Goal: Information Seeking & Learning: Learn about a topic

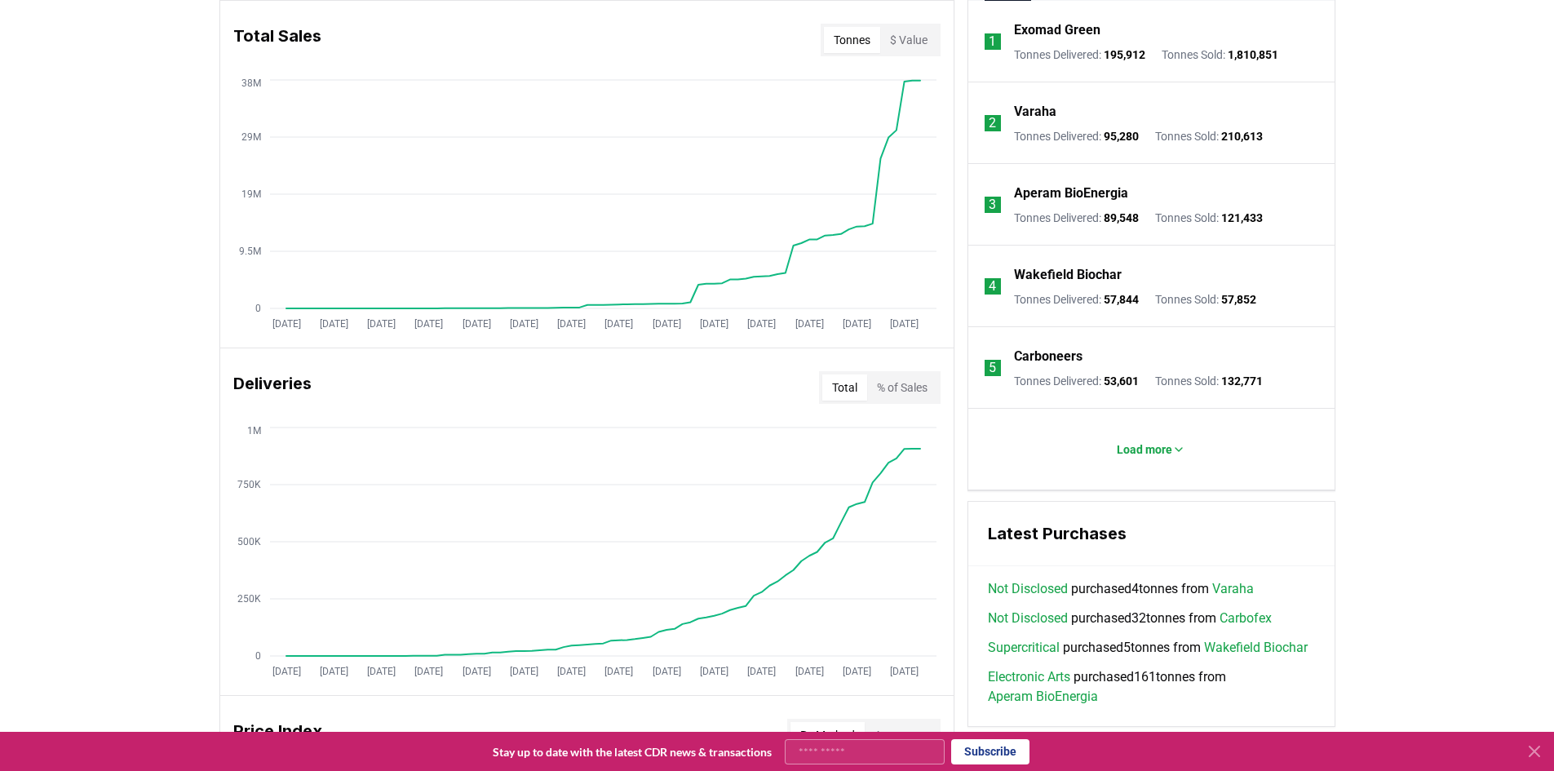
scroll to position [837, 0]
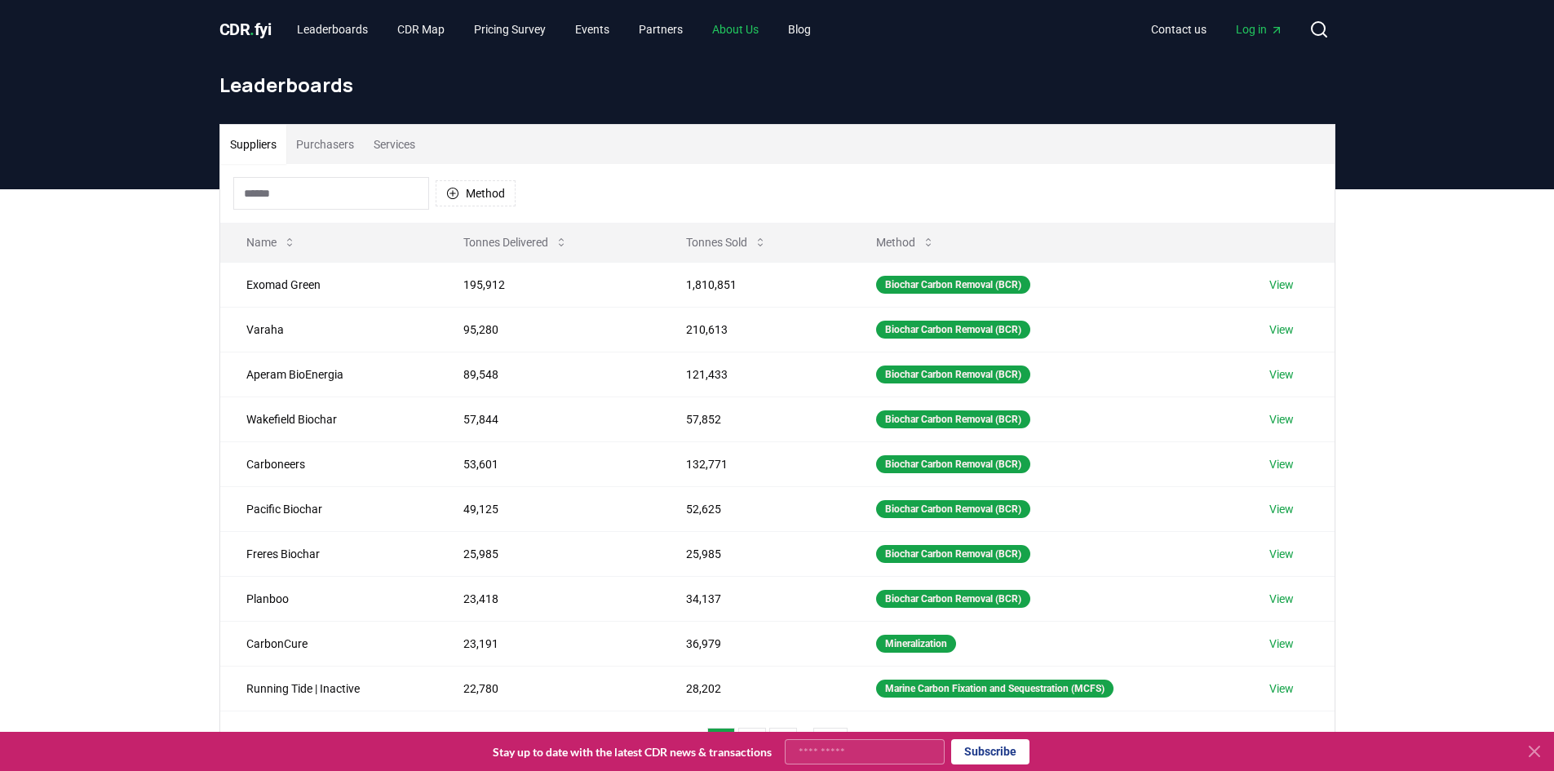
click at [748, 29] on link "About Us" at bounding box center [735, 29] width 73 height 29
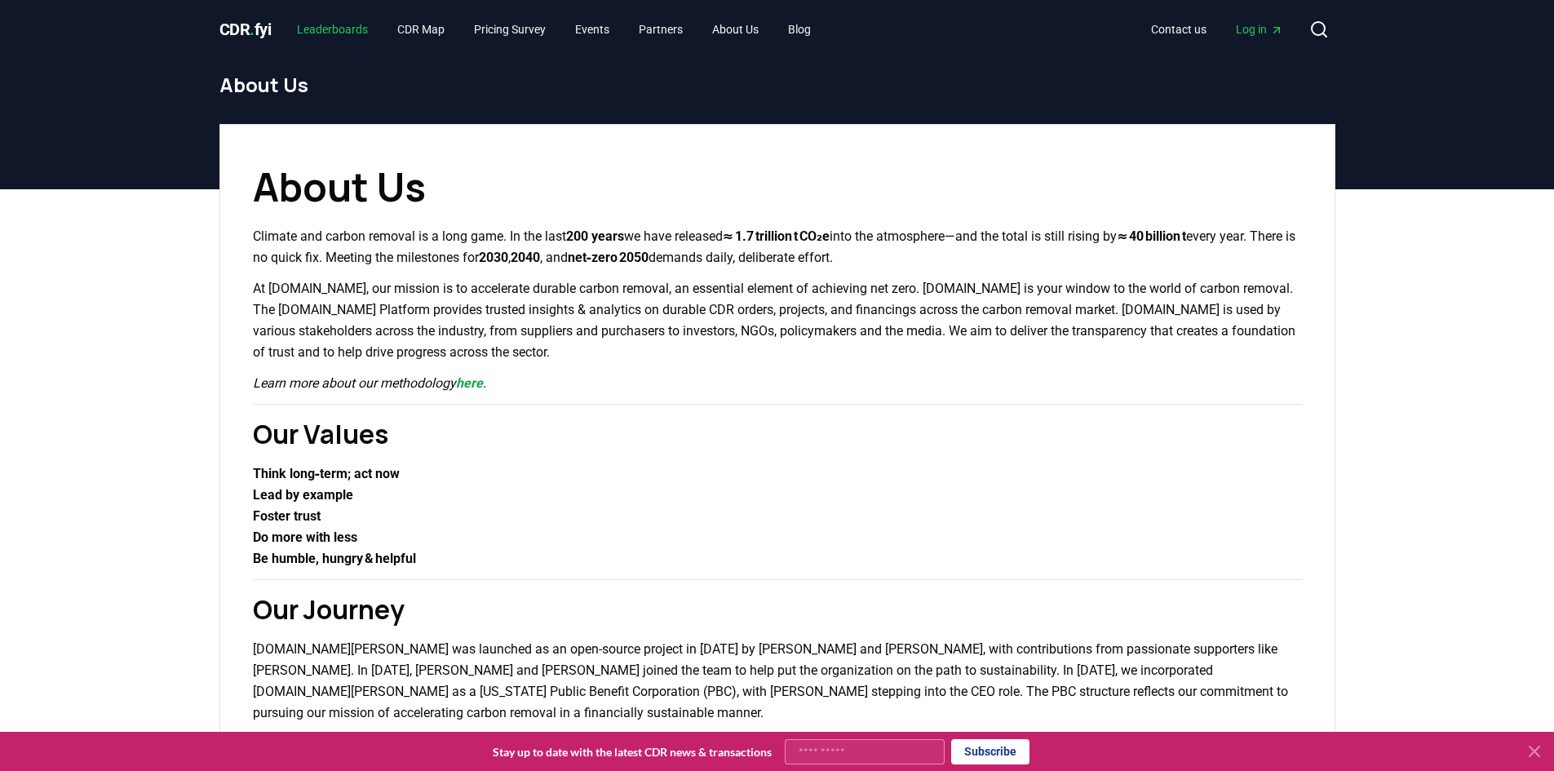
click at [357, 39] on link "Leaderboards" at bounding box center [332, 29] width 97 height 29
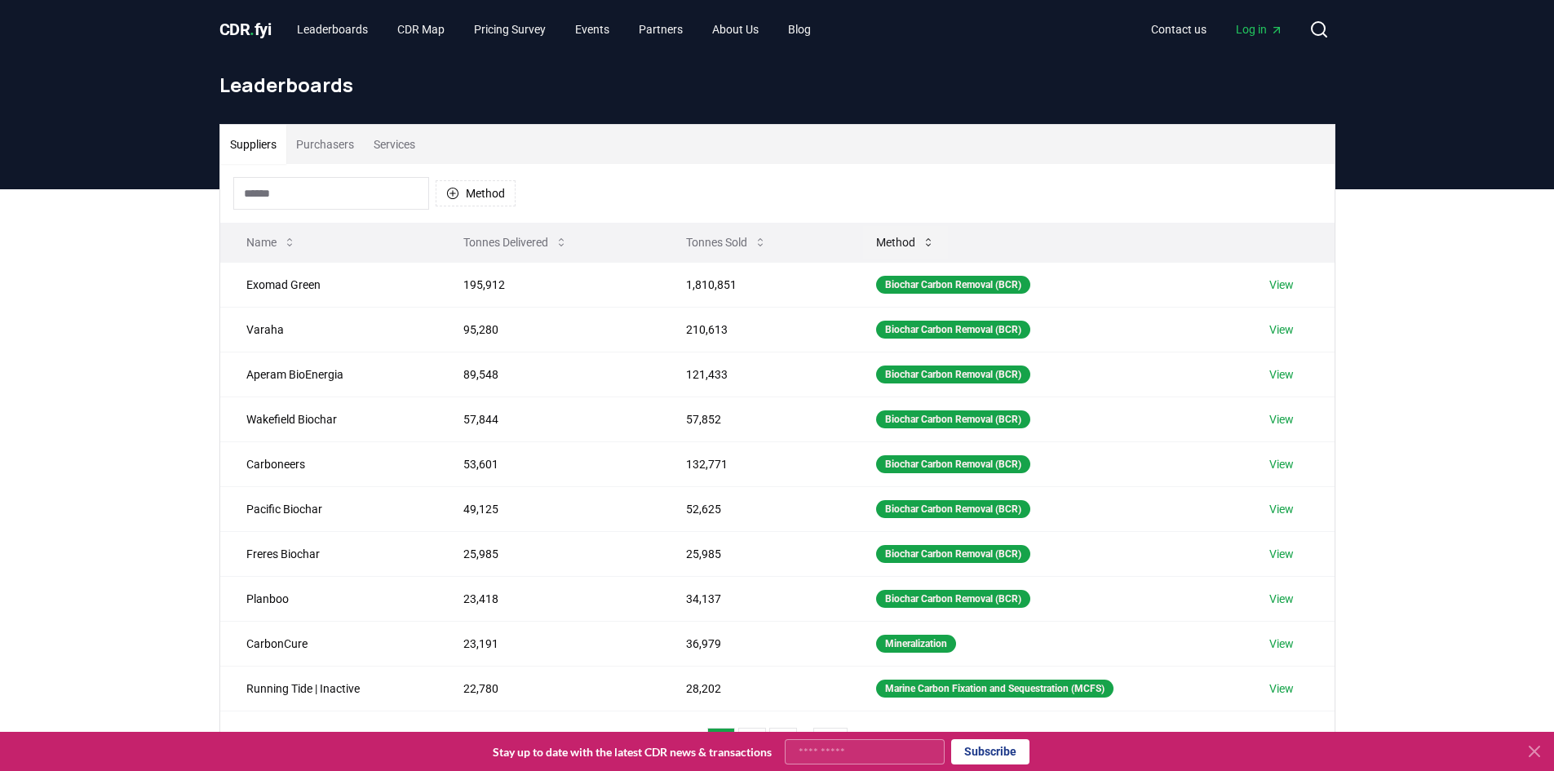
click at [922, 240] on icon at bounding box center [928, 242] width 13 height 13
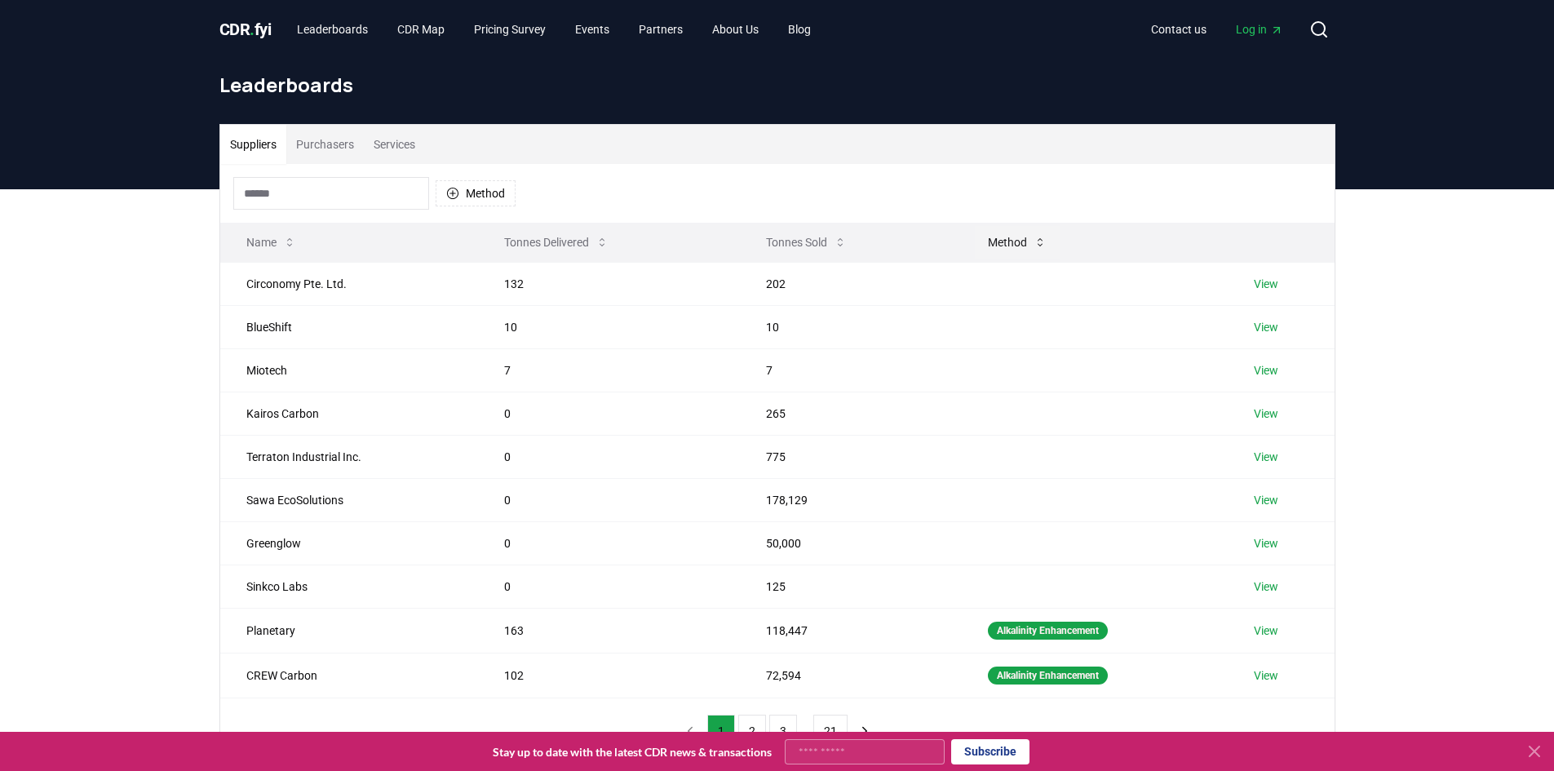
click at [1013, 245] on button "Method" at bounding box center [1017, 242] width 85 height 33
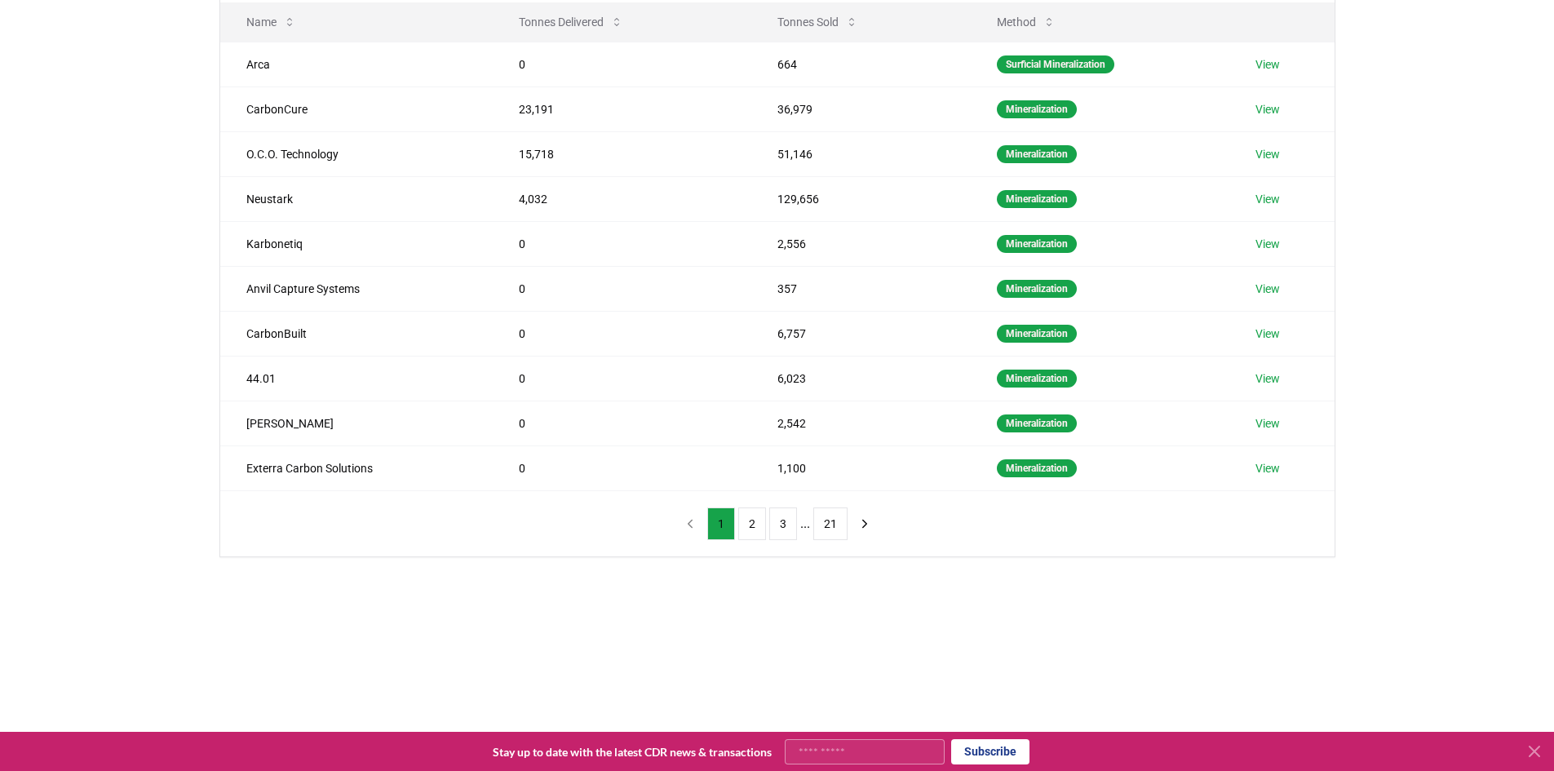
scroll to position [82, 0]
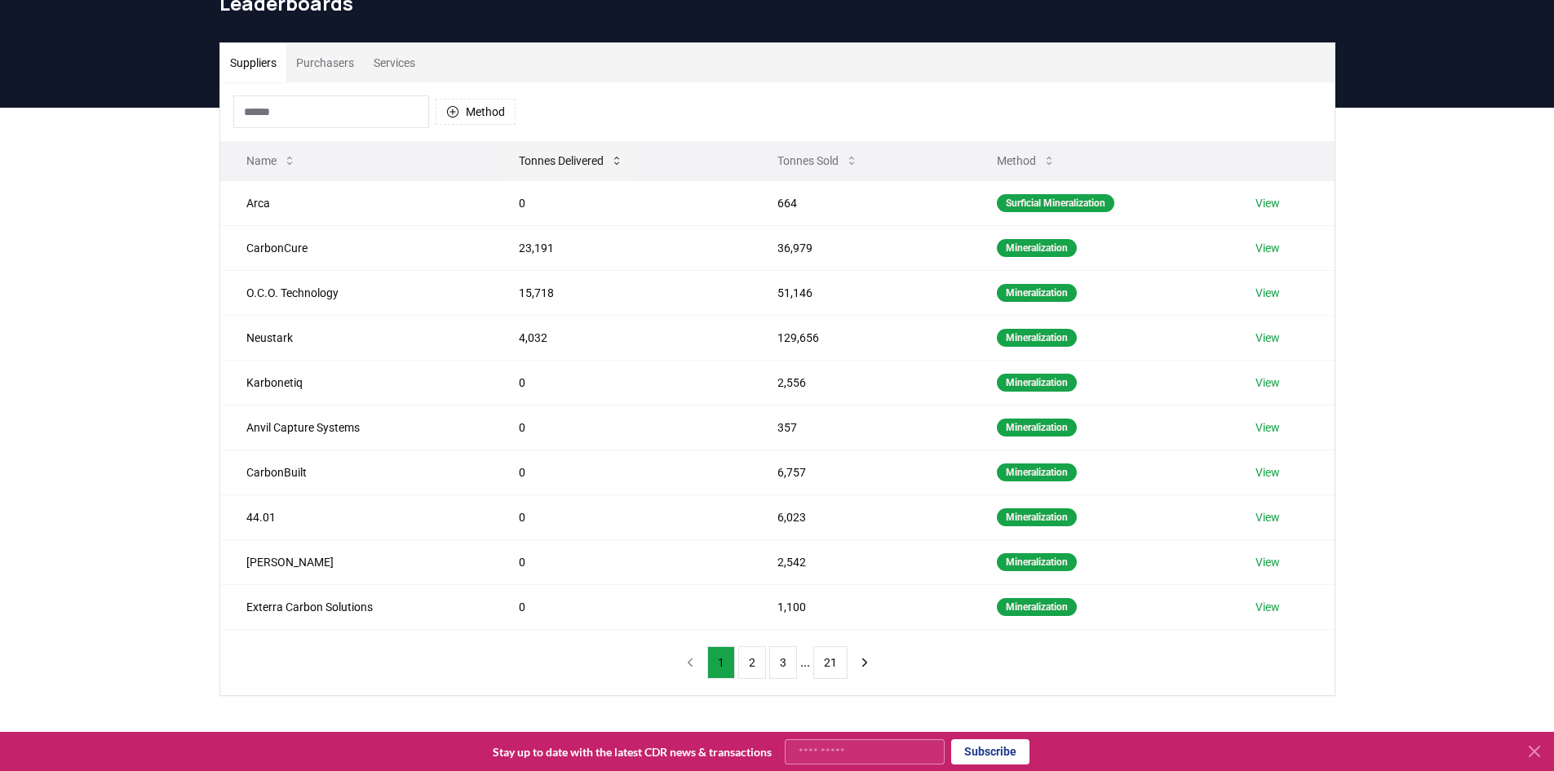
click at [573, 157] on button "Tonnes Delivered" at bounding box center [571, 160] width 130 height 33
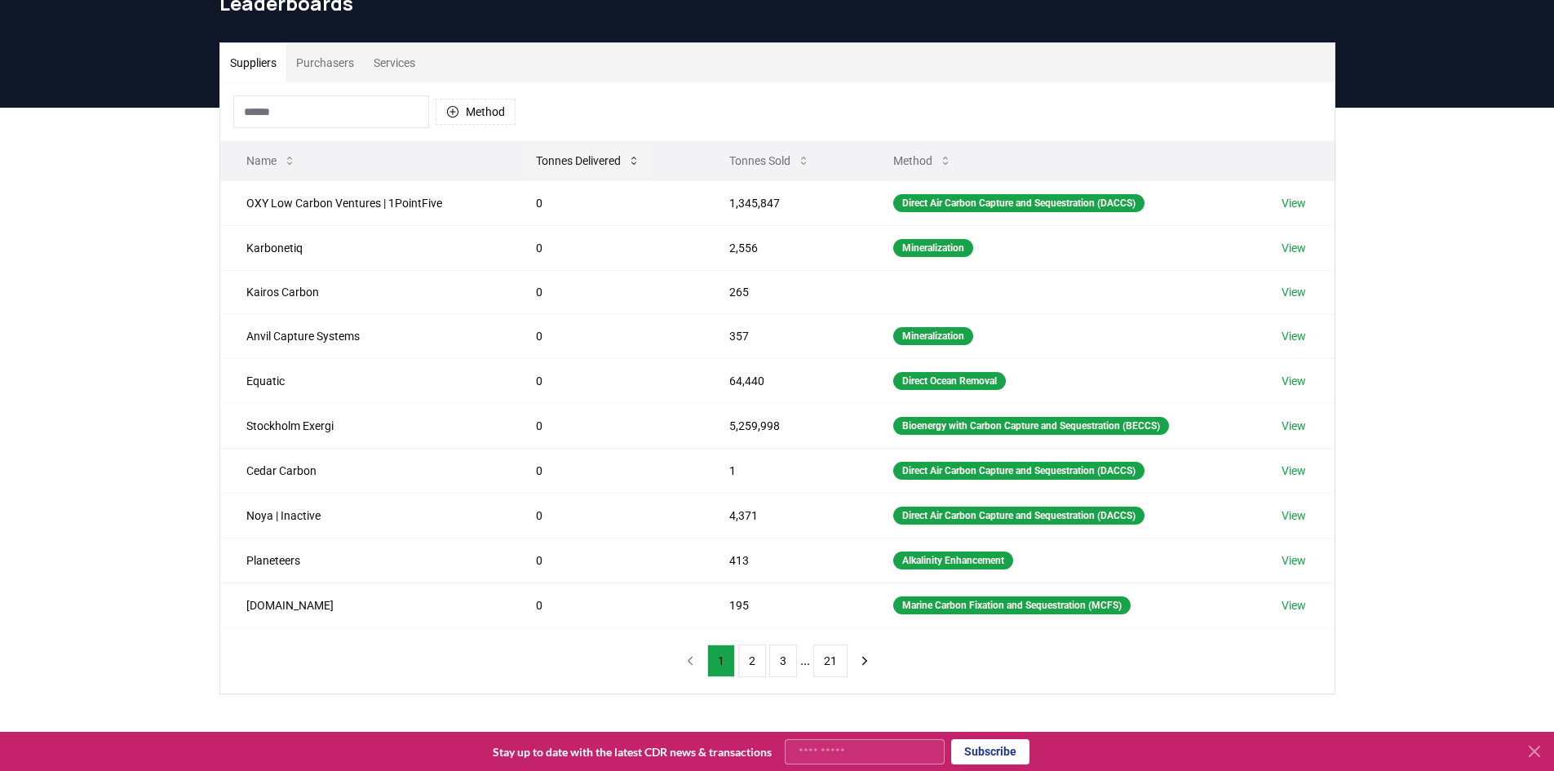
click at [573, 157] on button "Tonnes Delivered" at bounding box center [588, 160] width 130 height 33
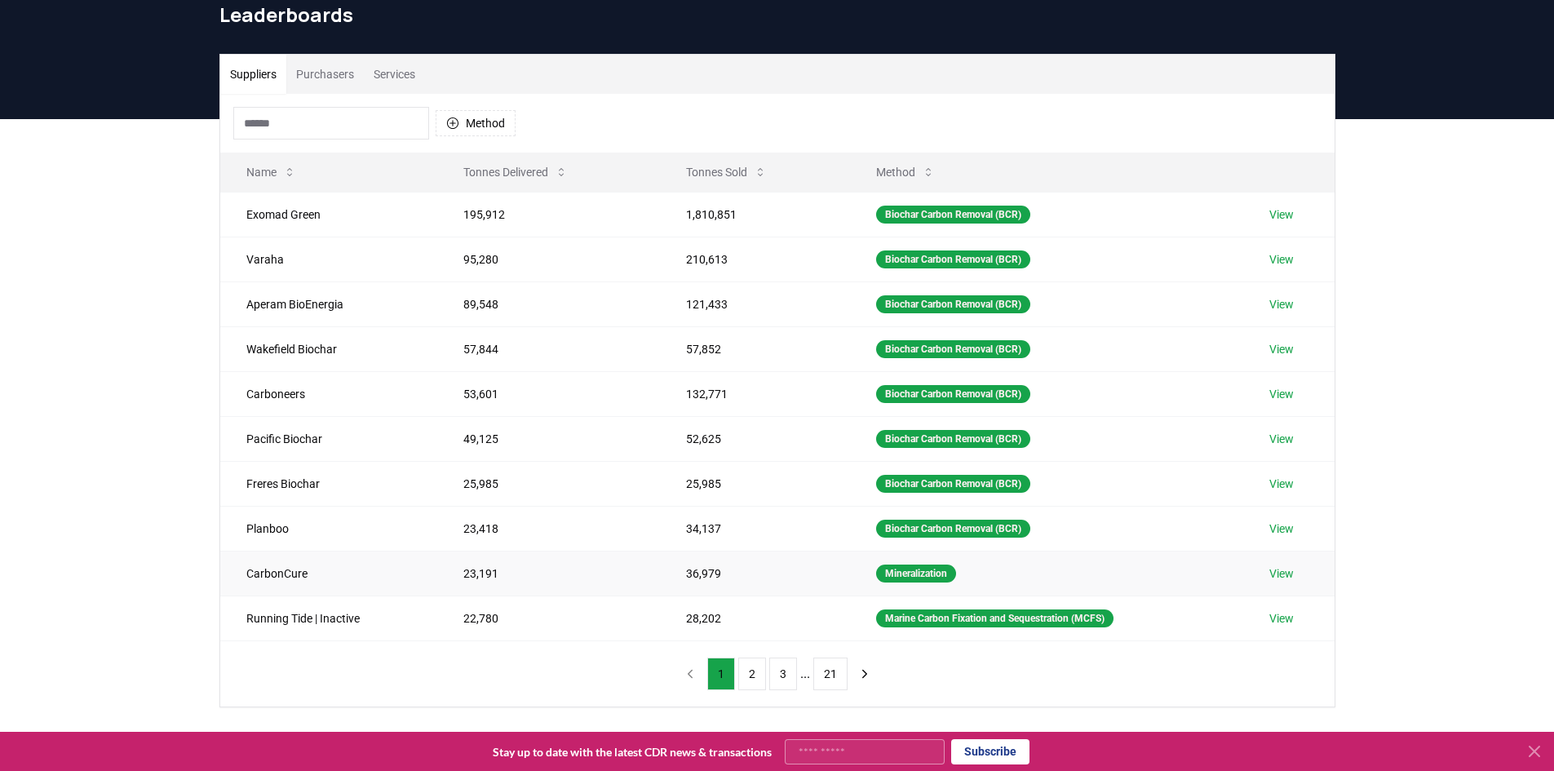
scroll to position [163, 0]
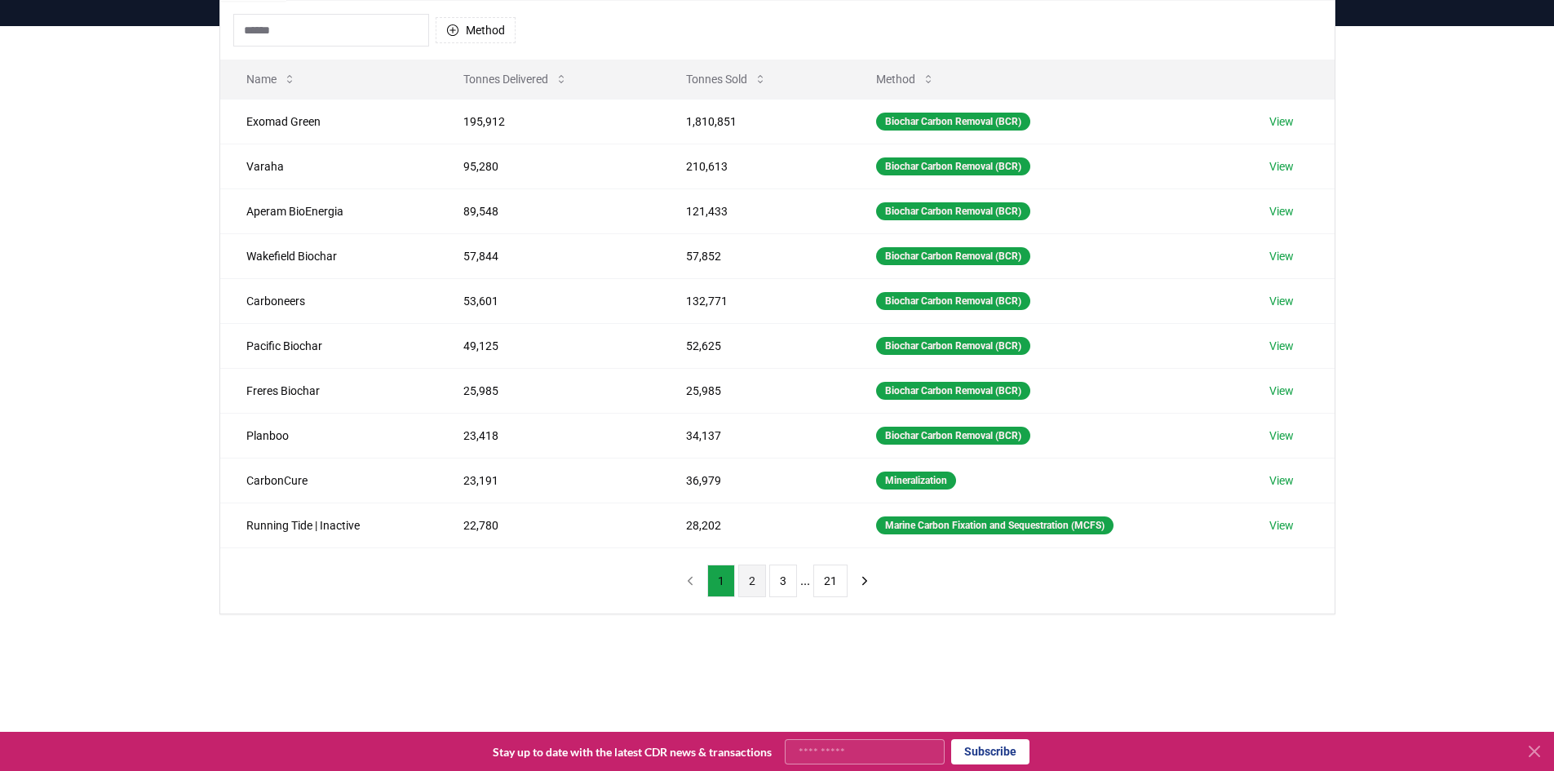
click at [754, 578] on button "2" at bounding box center [752, 580] width 28 height 33
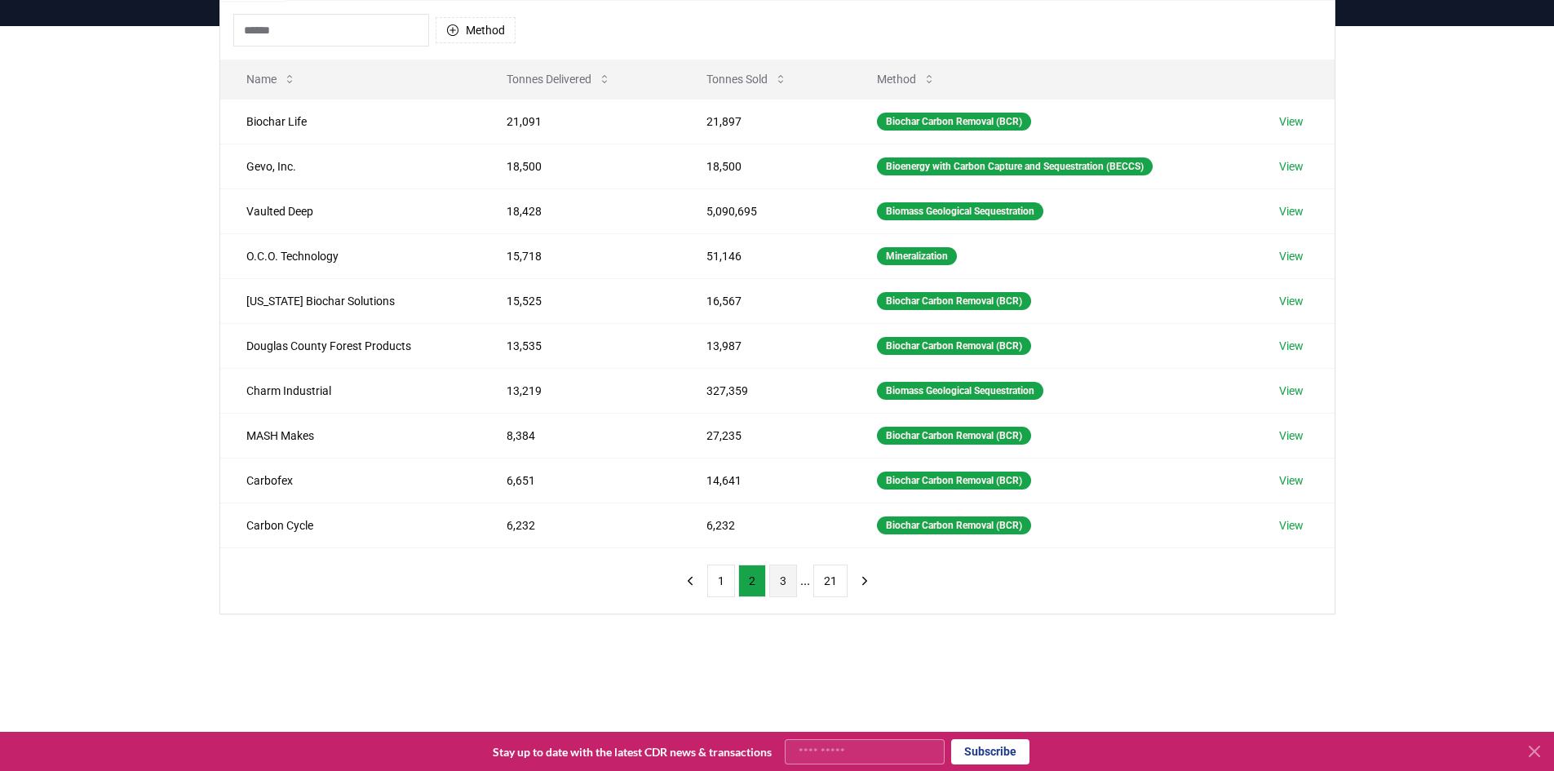
click at [783, 584] on button "3" at bounding box center [783, 580] width 28 height 33
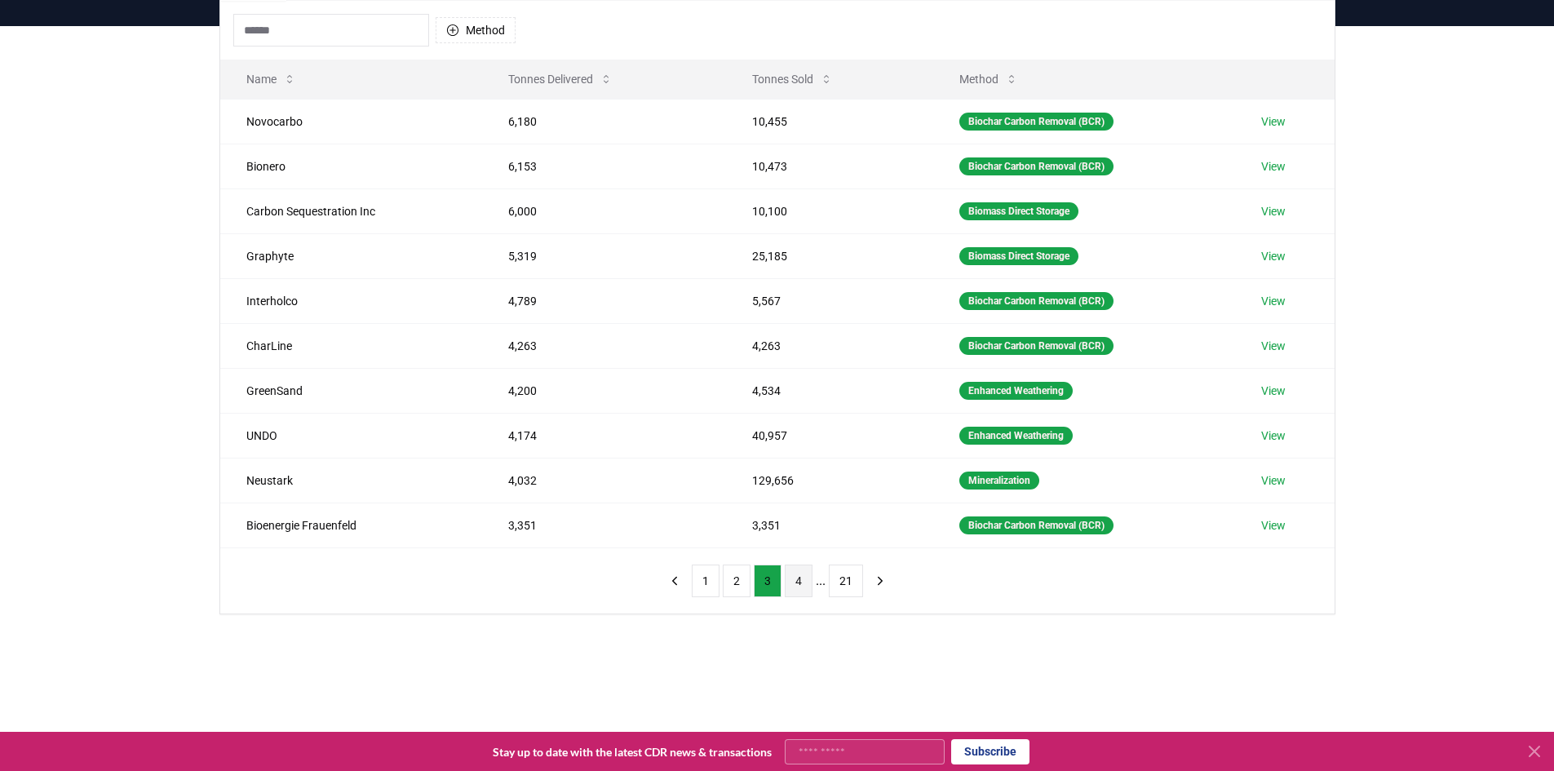
click at [800, 586] on button "4" at bounding box center [799, 580] width 28 height 33
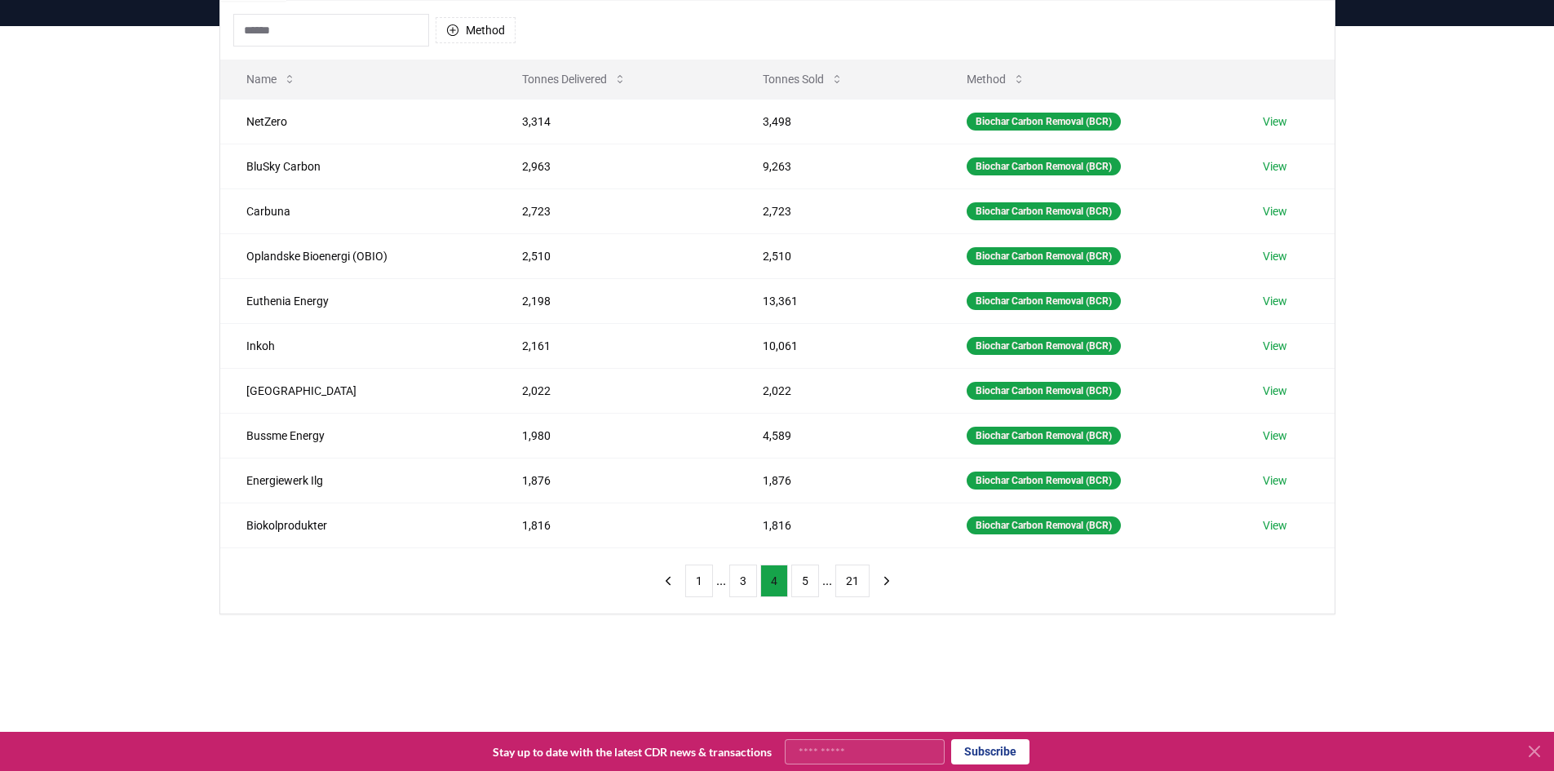
click at [800, 586] on button "5" at bounding box center [805, 580] width 28 height 33
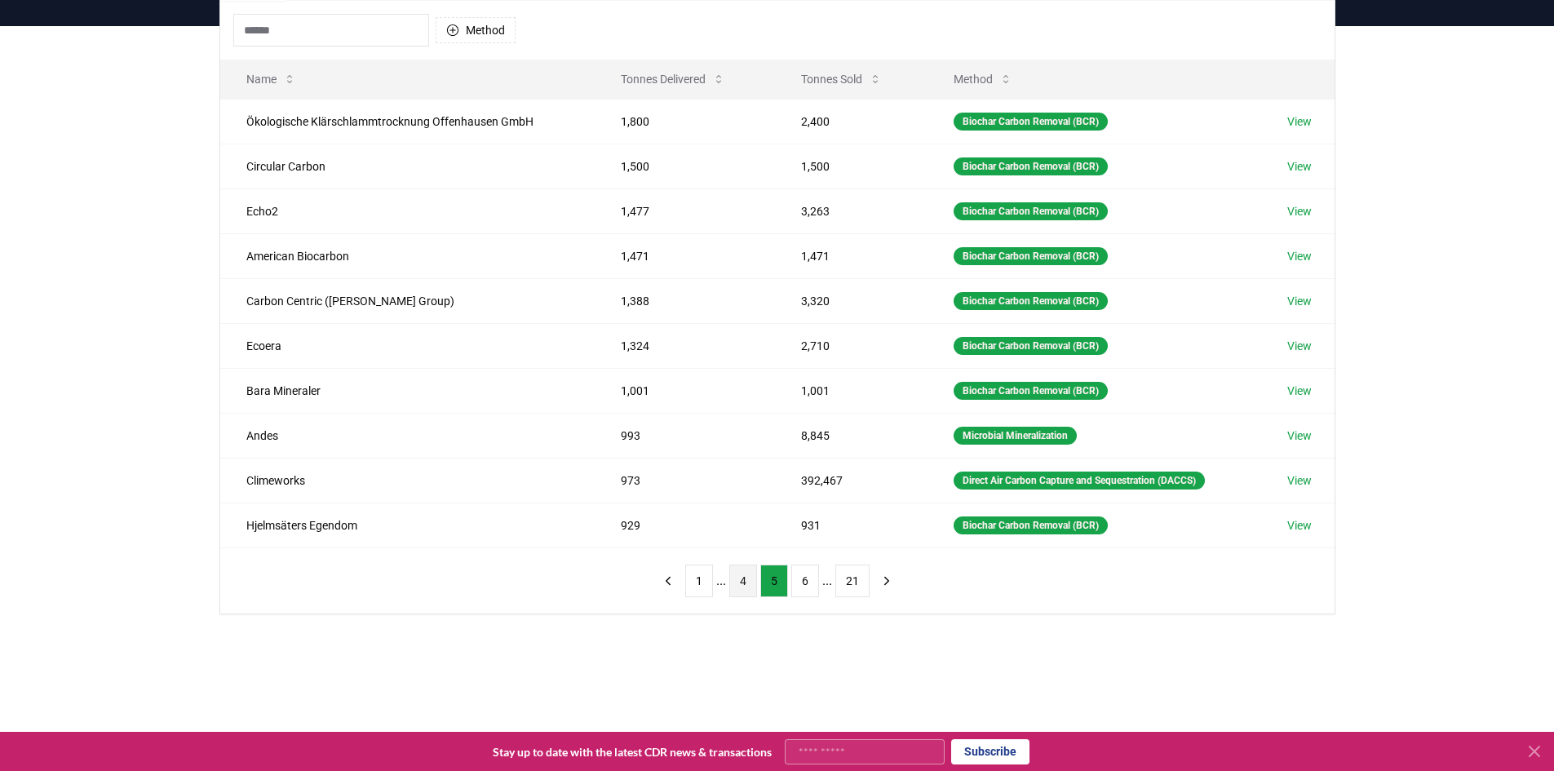
click at [800, 586] on button "6" at bounding box center [805, 580] width 28 height 33
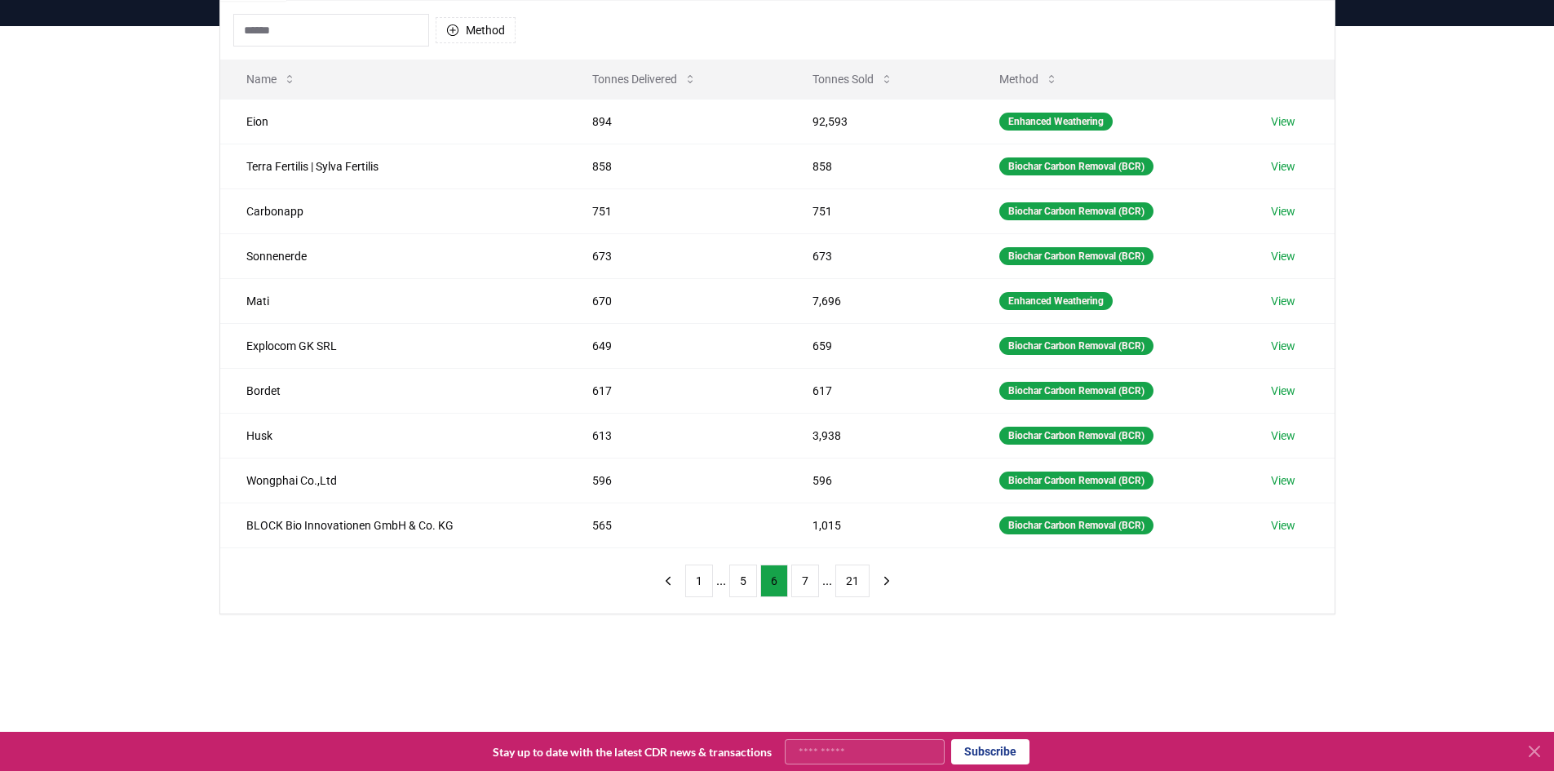
click at [800, 586] on button "7" at bounding box center [805, 580] width 28 height 33
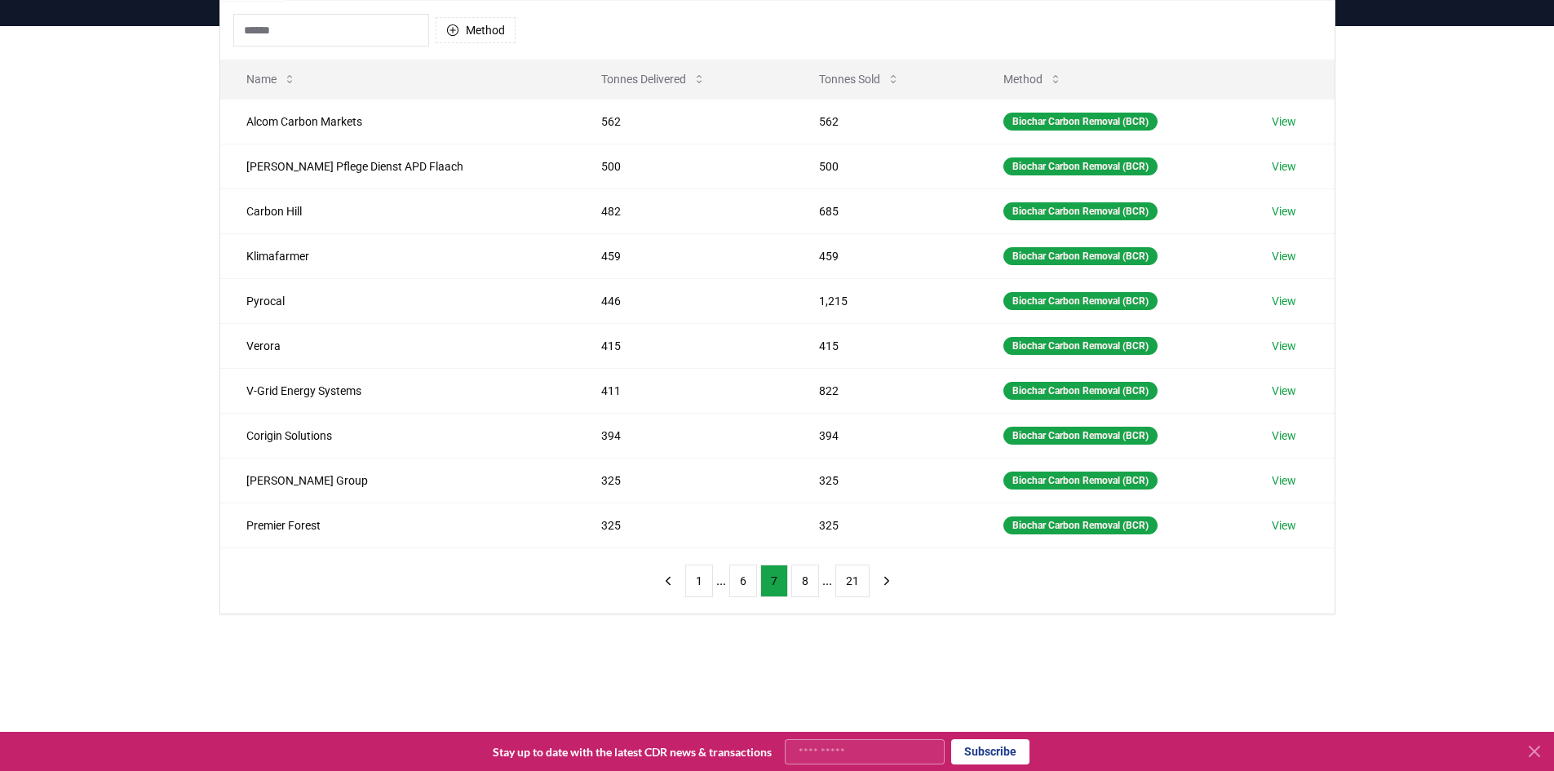
click at [800, 586] on button "8" at bounding box center [805, 580] width 28 height 33
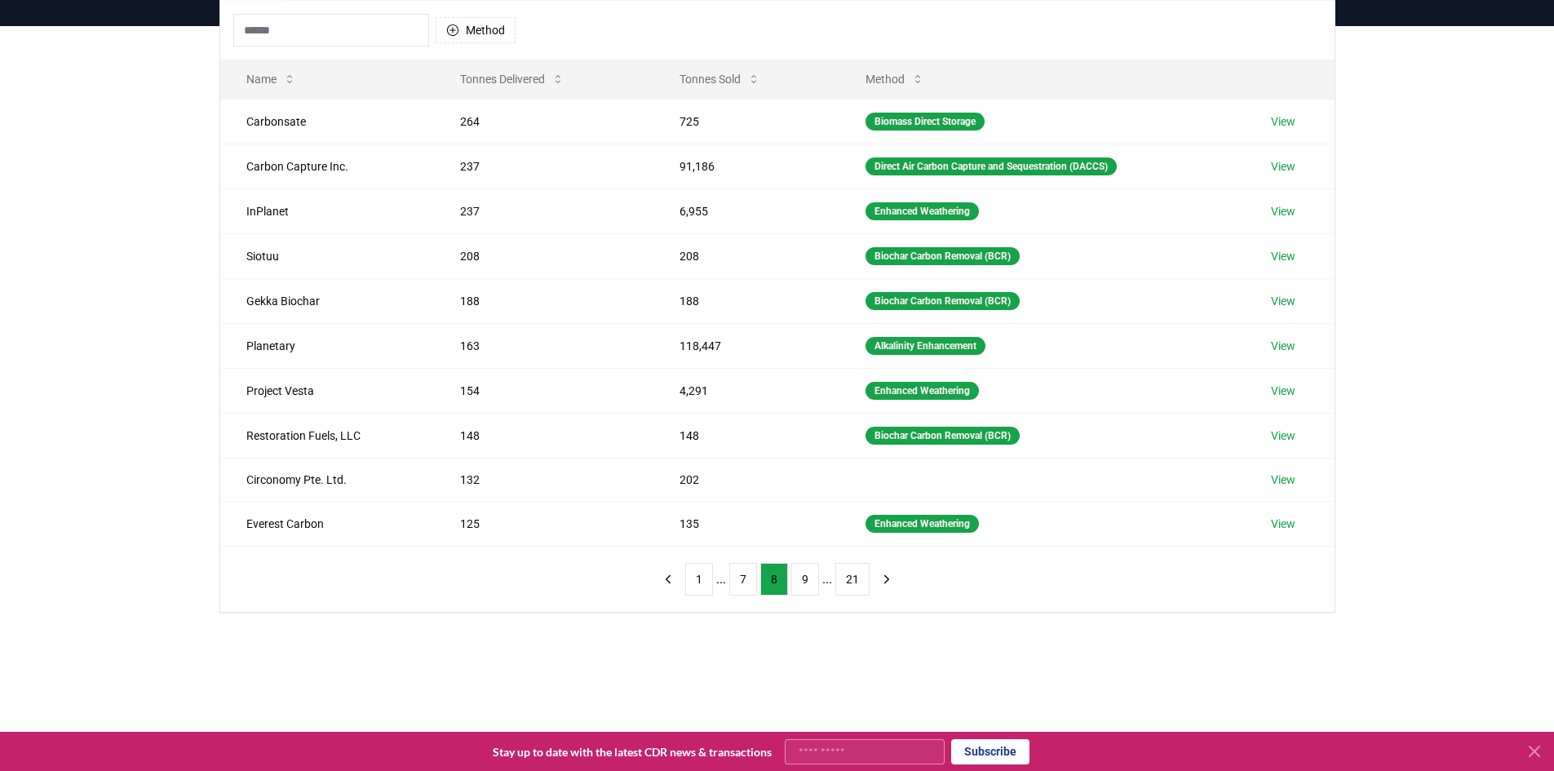
click at [800, 586] on button "9" at bounding box center [805, 579] width 28 height 33
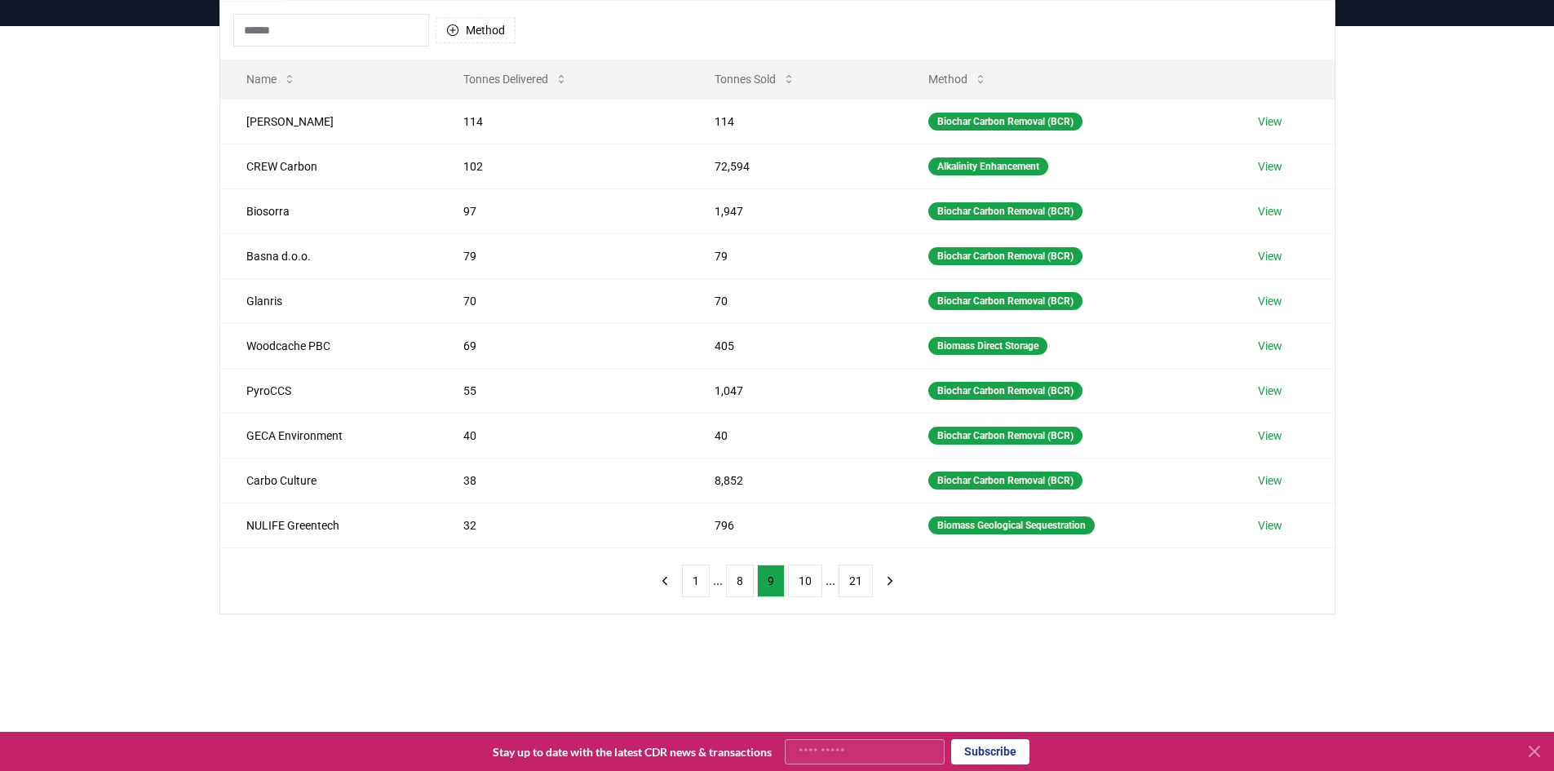
click at [800, 586] on button "10" at bounding box center [805, 580] width 34 height 33
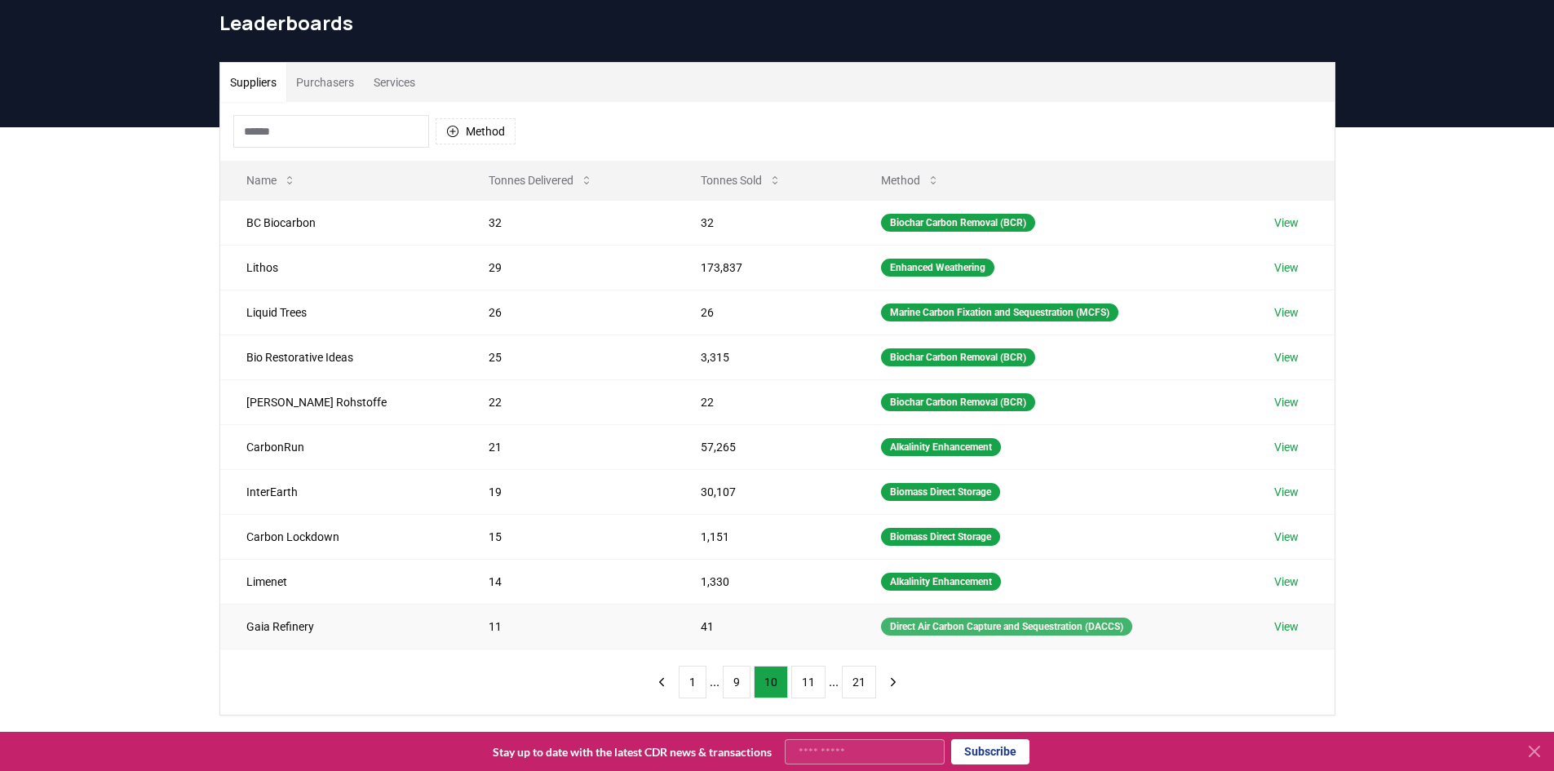
scroll to position [0, 0]
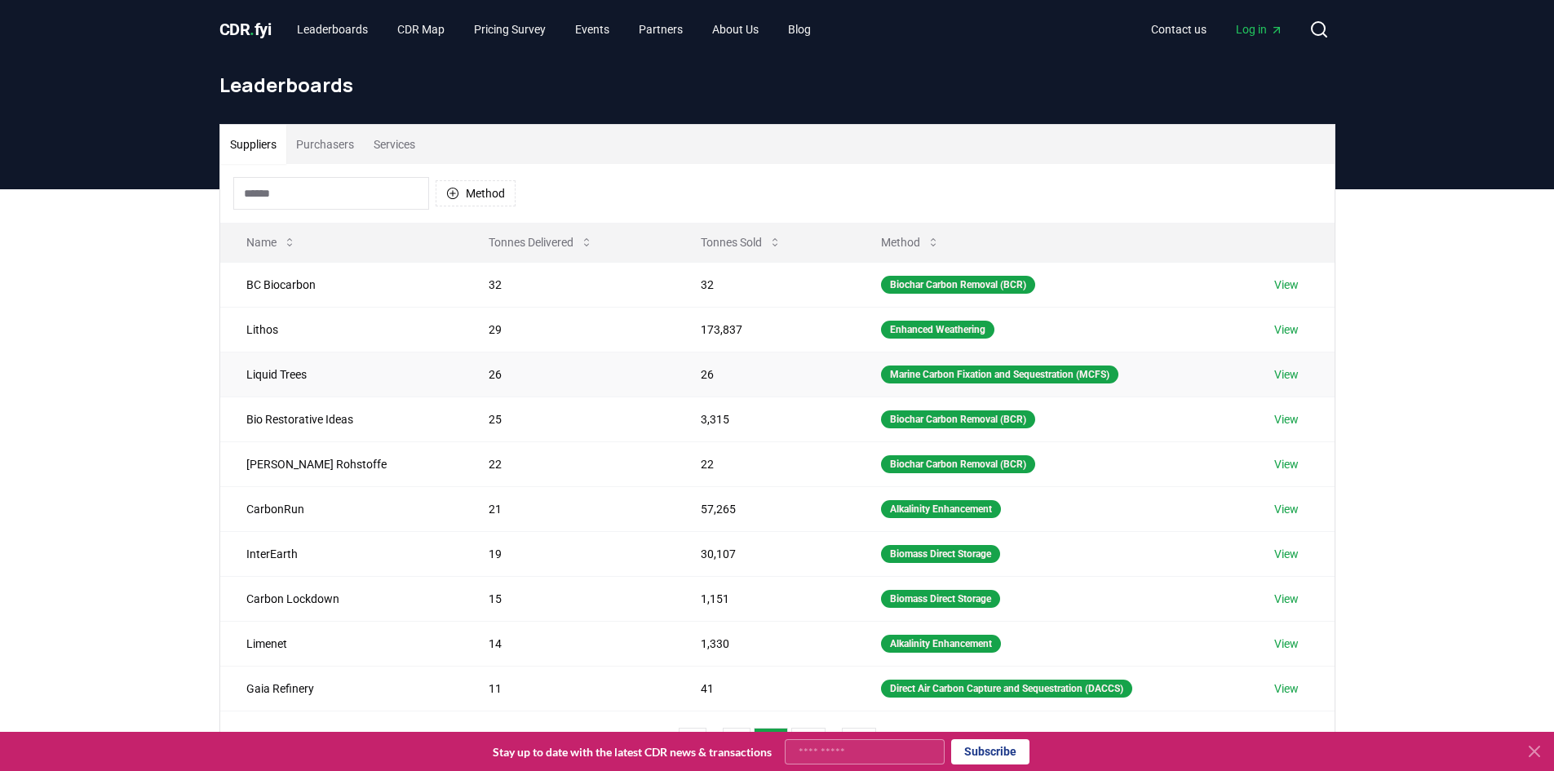
drag, startPoint x: 1094, startPoint y: 495, endPoint x: 648, endPoint y: 356, distance: 466.4
click at [1400, 499] on div "Suppliers Purchasers Services Method Name Tonnes Delivered Tonnes Sold Method B…" at bounding box center [777, 515] width 1554 height 653
click at [336, 204] on input at bounding box center [331, 193] width 196 height 33
click at [515, 197] on button "Method" at bounding box center [476, 193] width 80 height 26
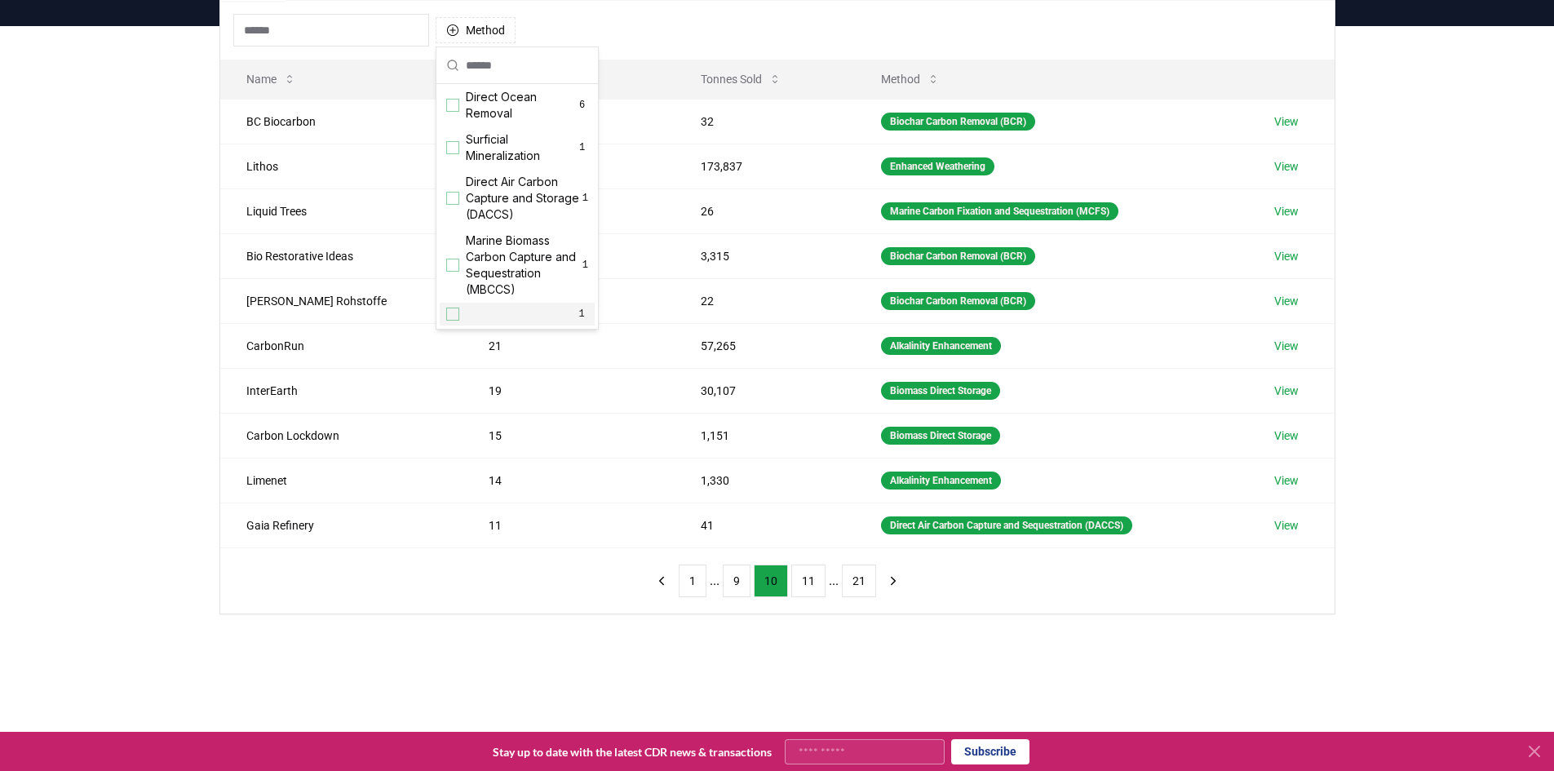
scroll to position [78, 0]
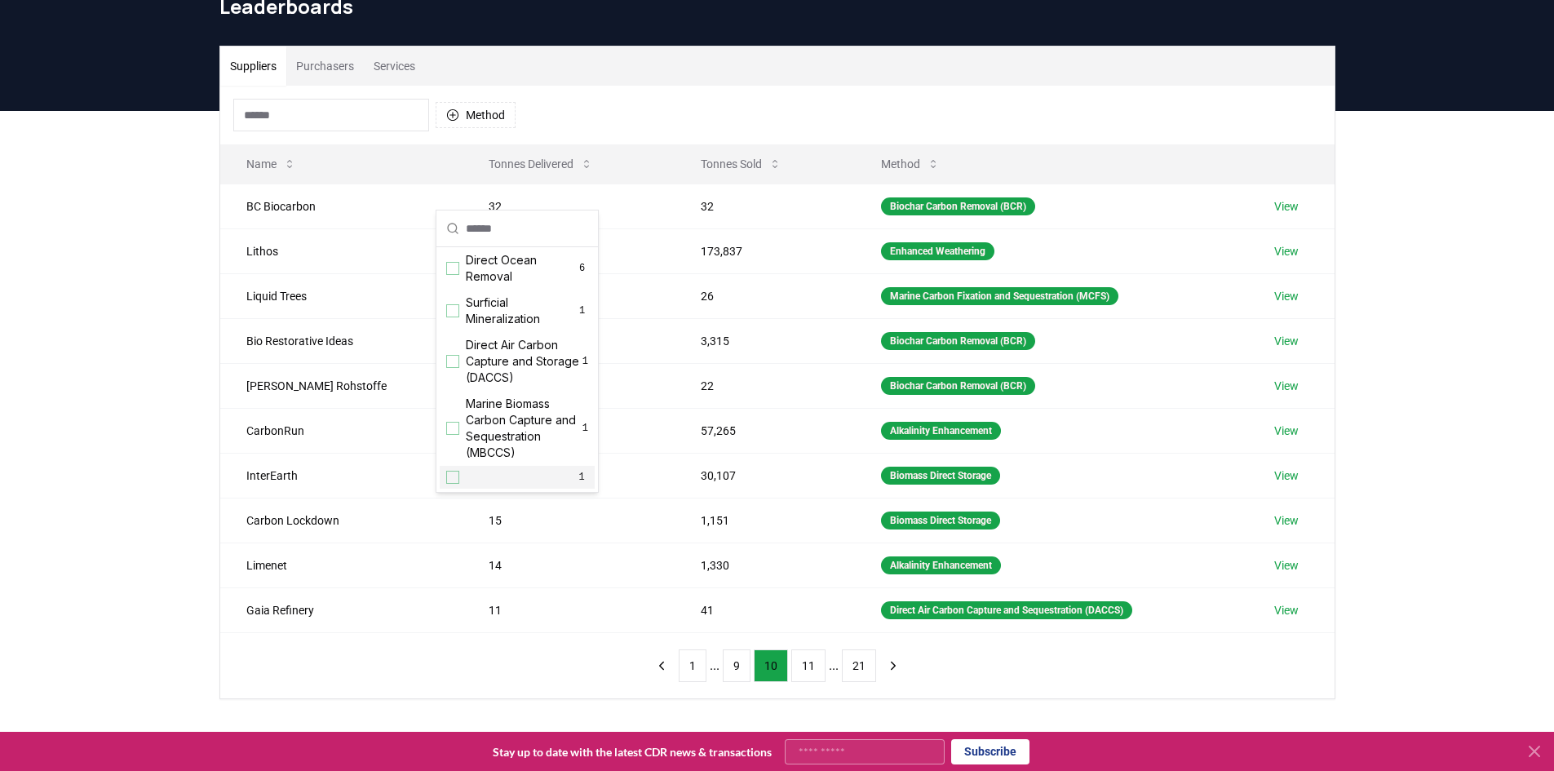
click at [52, 316] on div "Suppliers Purchasers Services Method Name Tonnes Delivered Tonnes Sold Method B…" at bounding box center [777, 437] width 1554 height 653
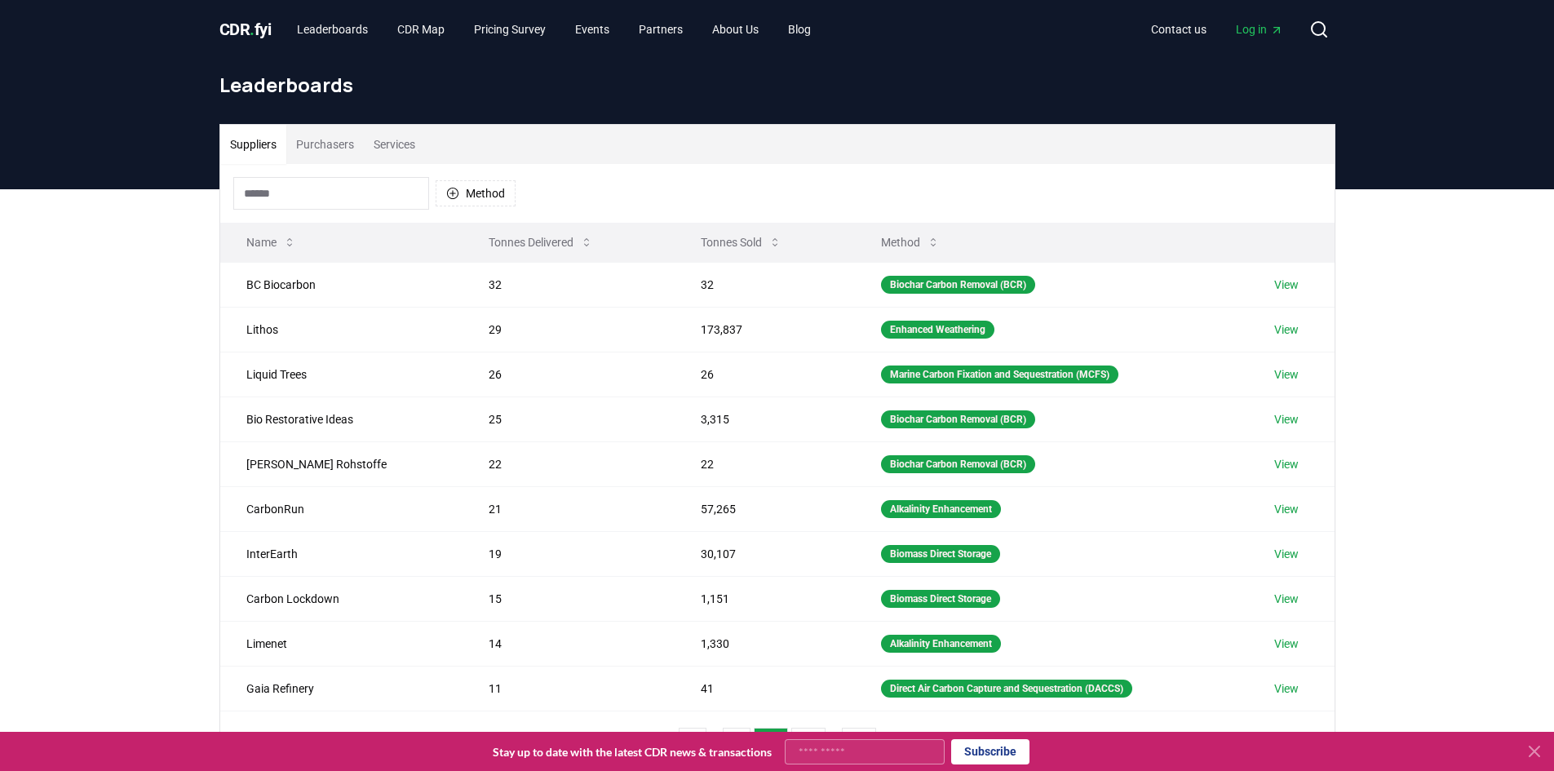
click at [499, 248] on button "Tonnes Delivered" at bounding box center [540, 242] width 130 height 33
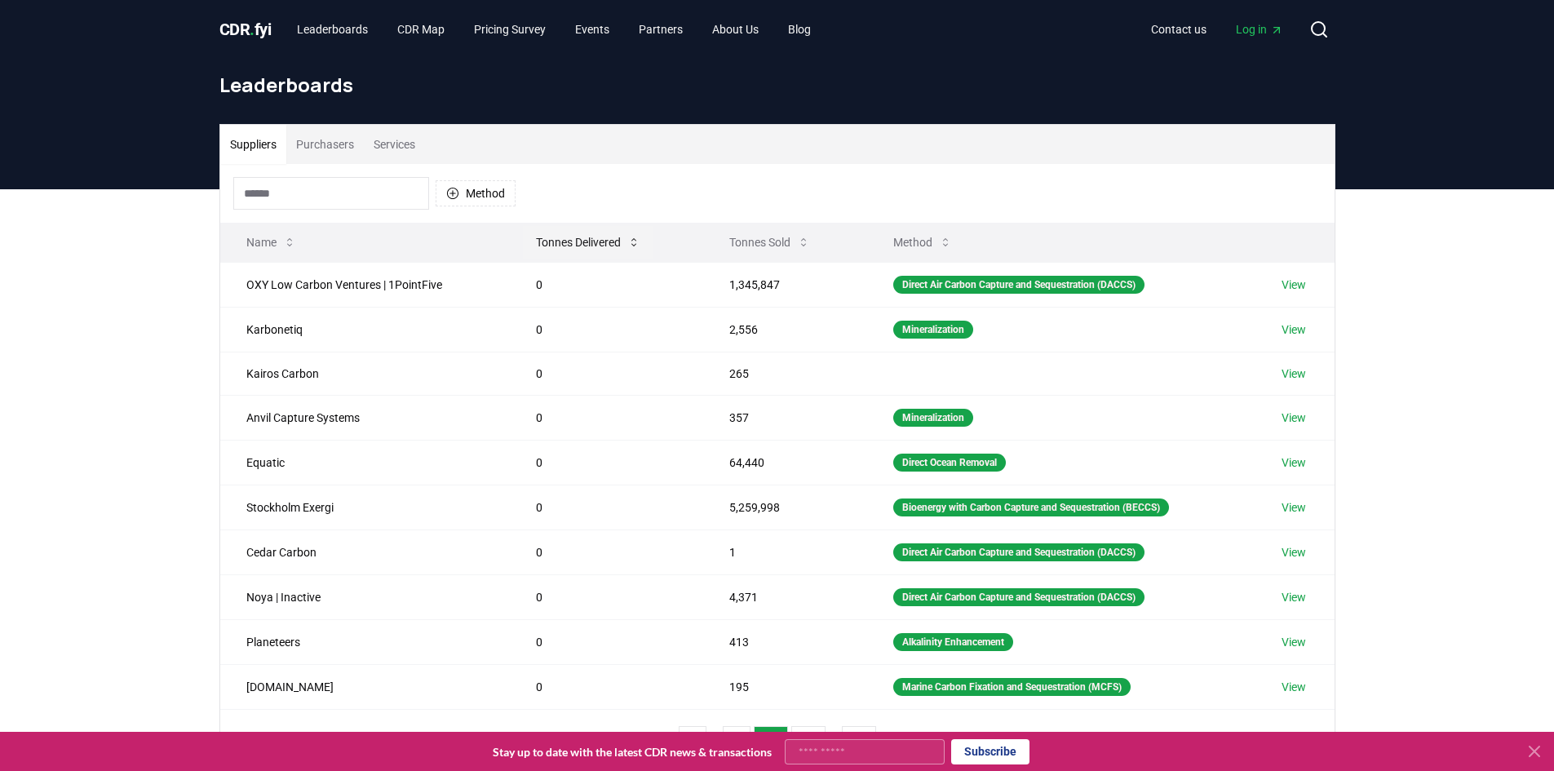
click at [577, 240] on button "Tonnes Delivered" at bounding box center [588, 242] width 130 height 33
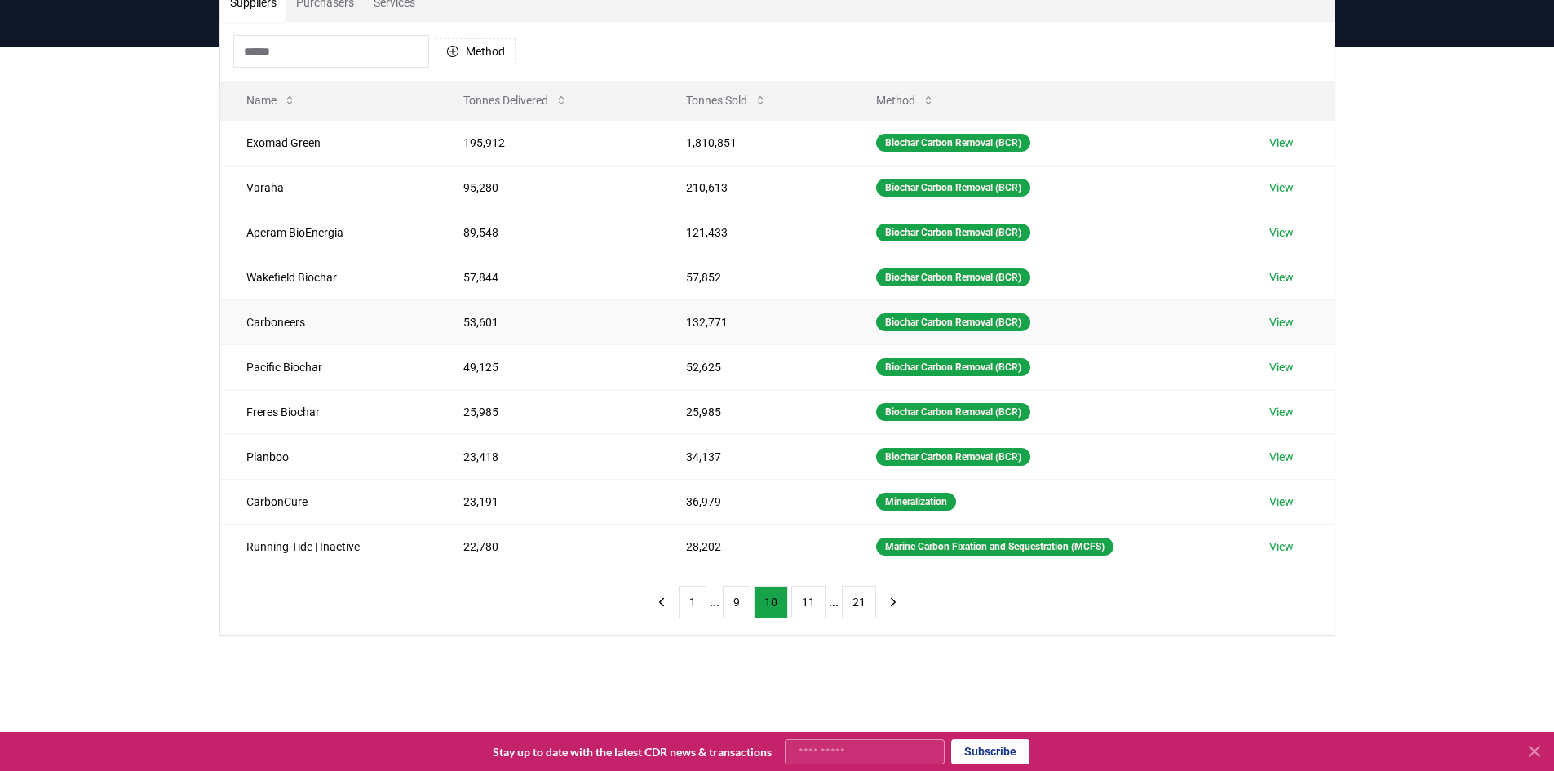
scroll to position [101, 0]
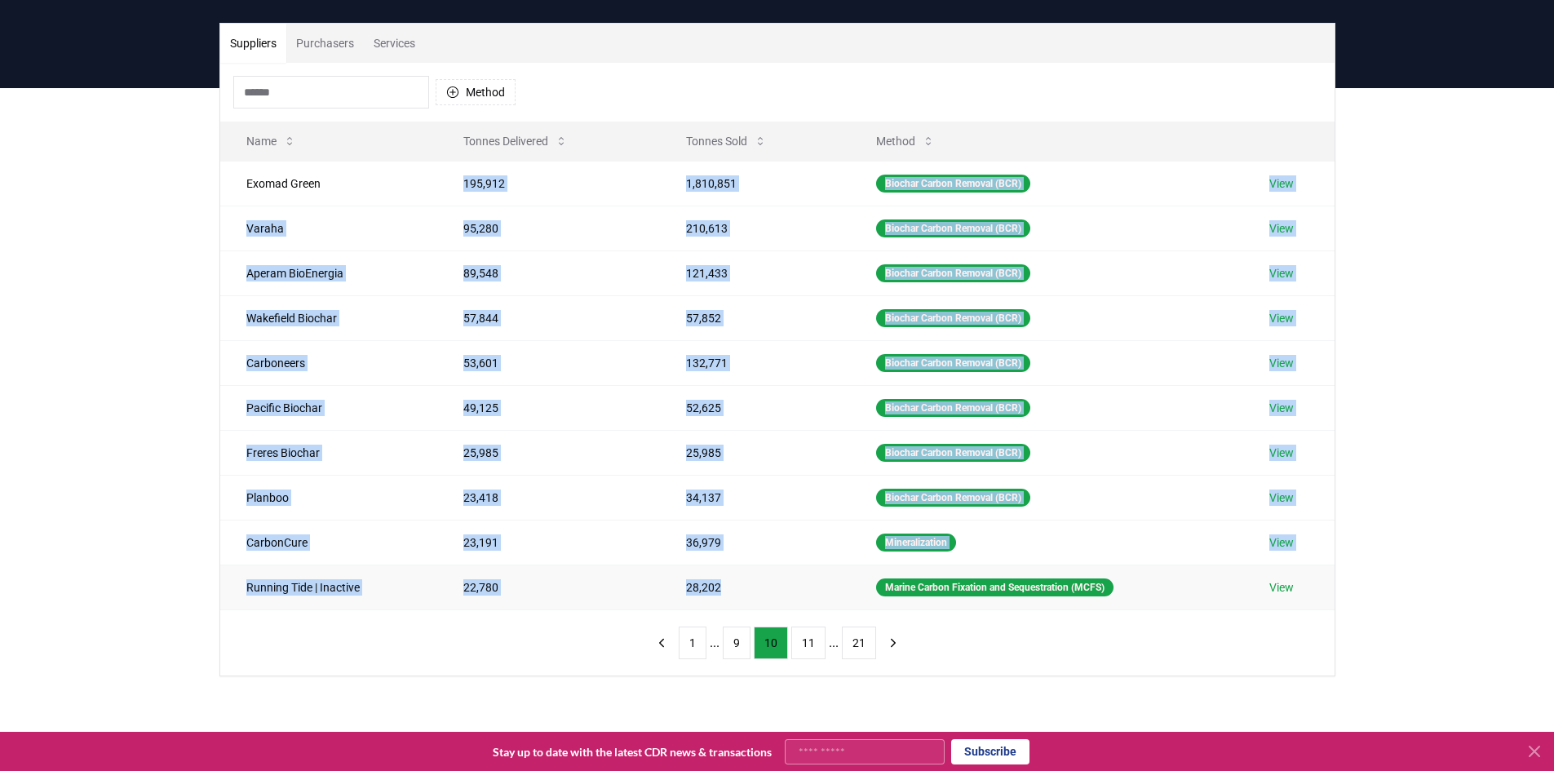
drag, startPoint x: 473, startPoint y: 184, endPoint x: 719, endPoint y: 582, distance: 468.3
click at [719, 582] on tbody "Exomad Green 195,912 1,810,851 Biochar Carbon Removal (BCR) View Varaha 95,280 …" at bounding box center [777, 385] width 1114 height 449
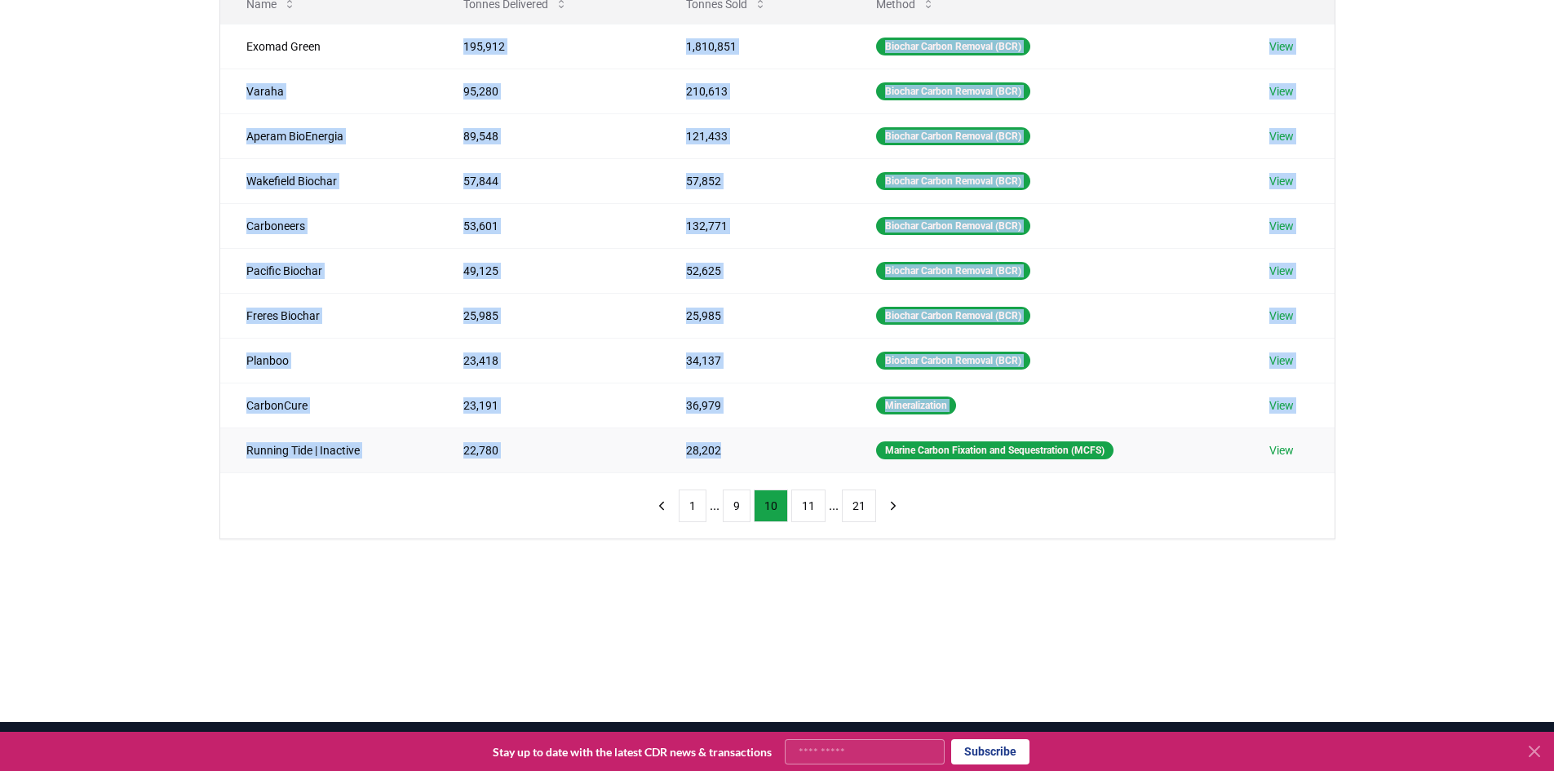
scroll to position [245, 0]
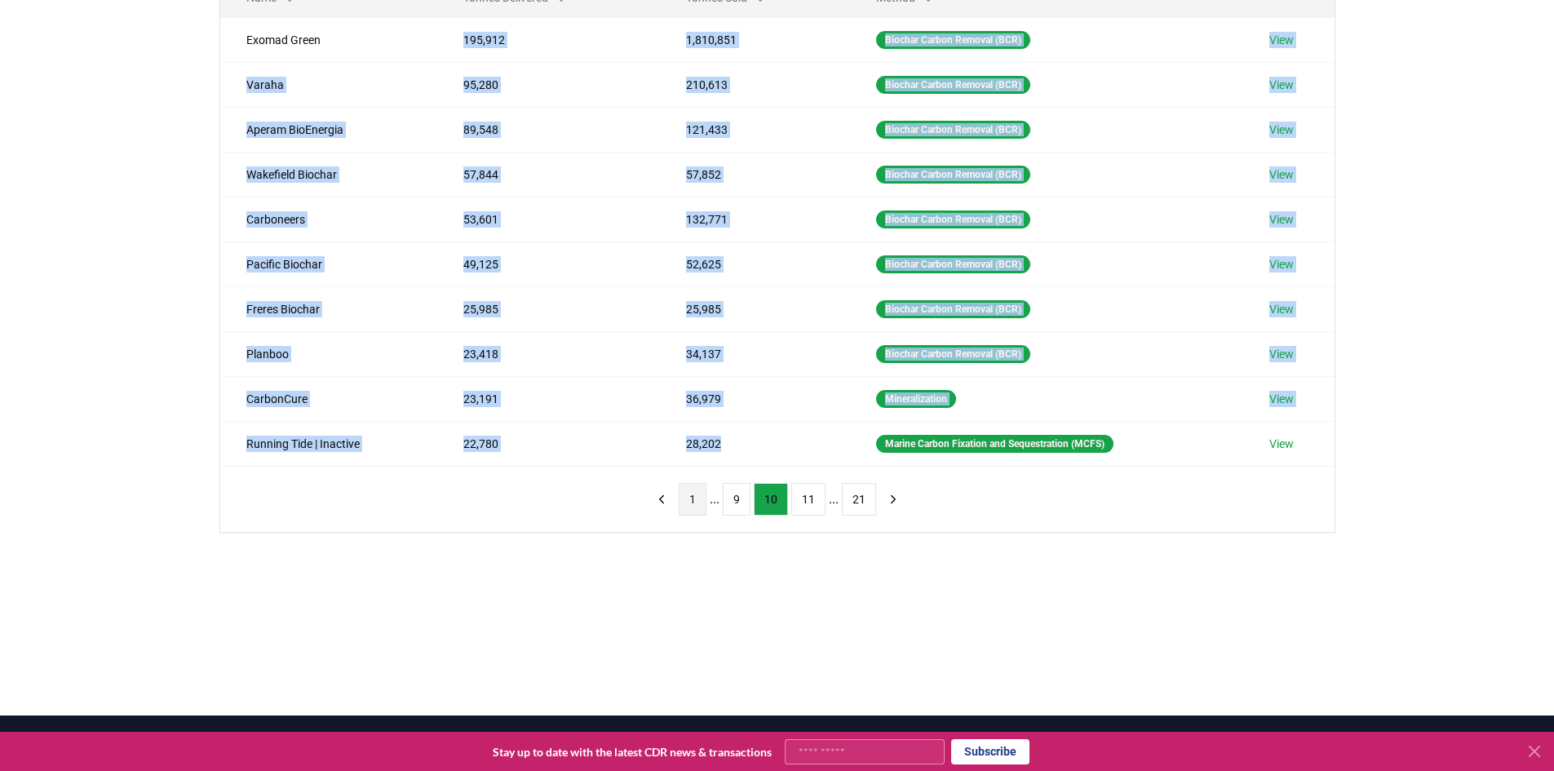
click at [706, 499] on button "1" at bounding box center [693, 499] width 28 height 33
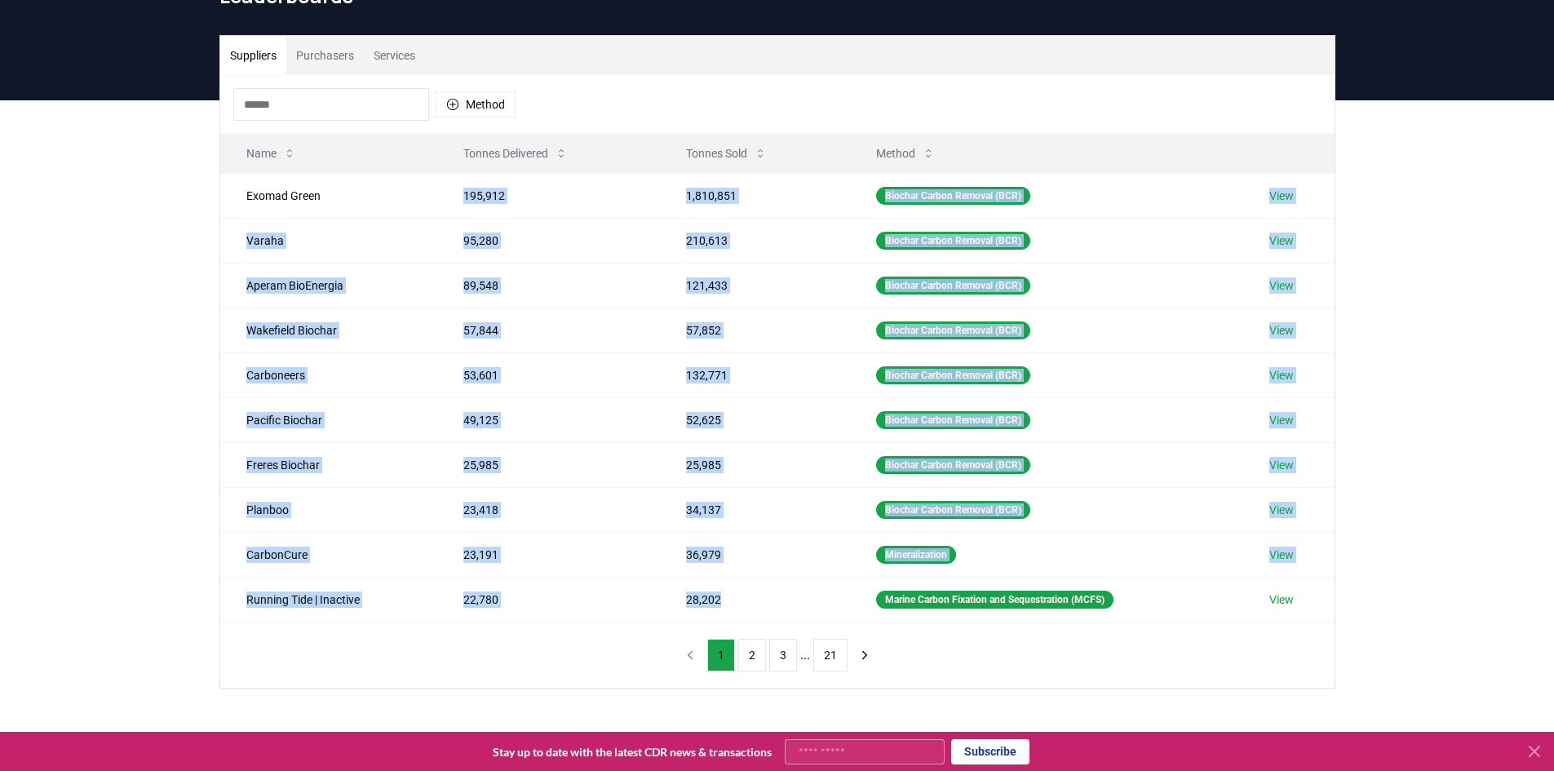
scroll to position [0, 0]
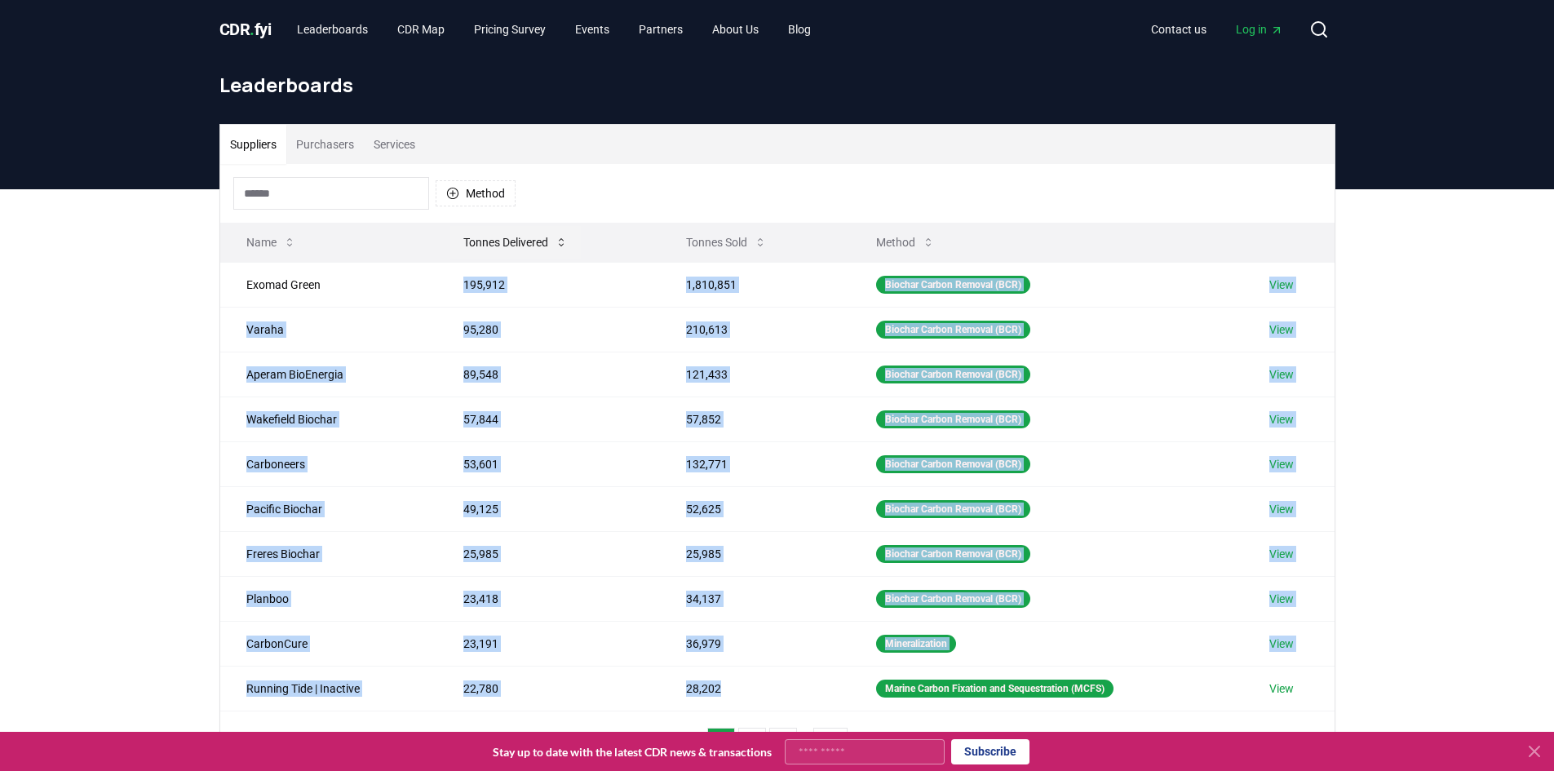
click at [521, 251] on button "Tonnes Delivered" at bounding box center [515, 242] width 130 height 33
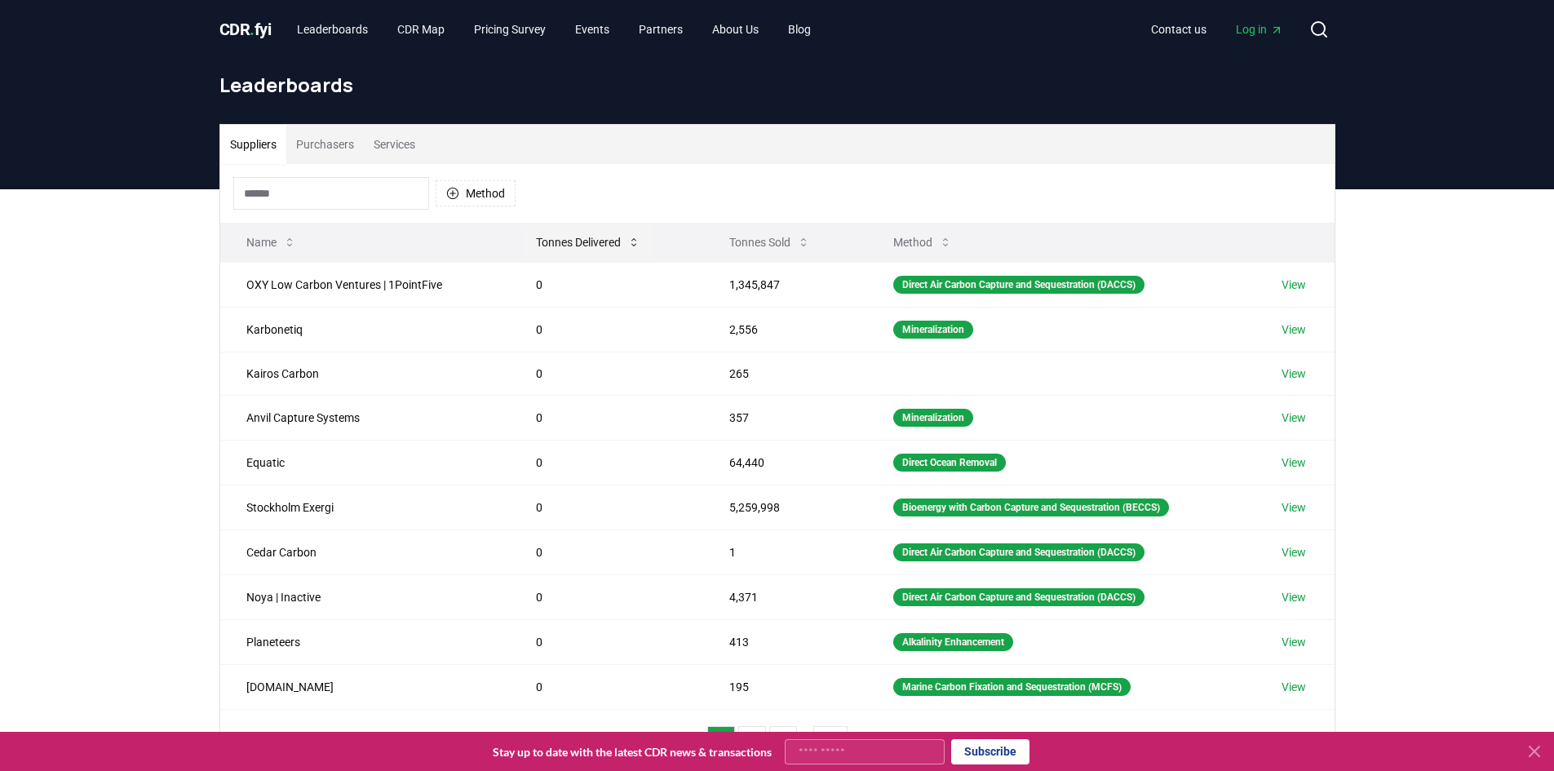
click at [565, 246] on button "Tonnes Delivered" at bounding box center [588, 242] width 130 height 33
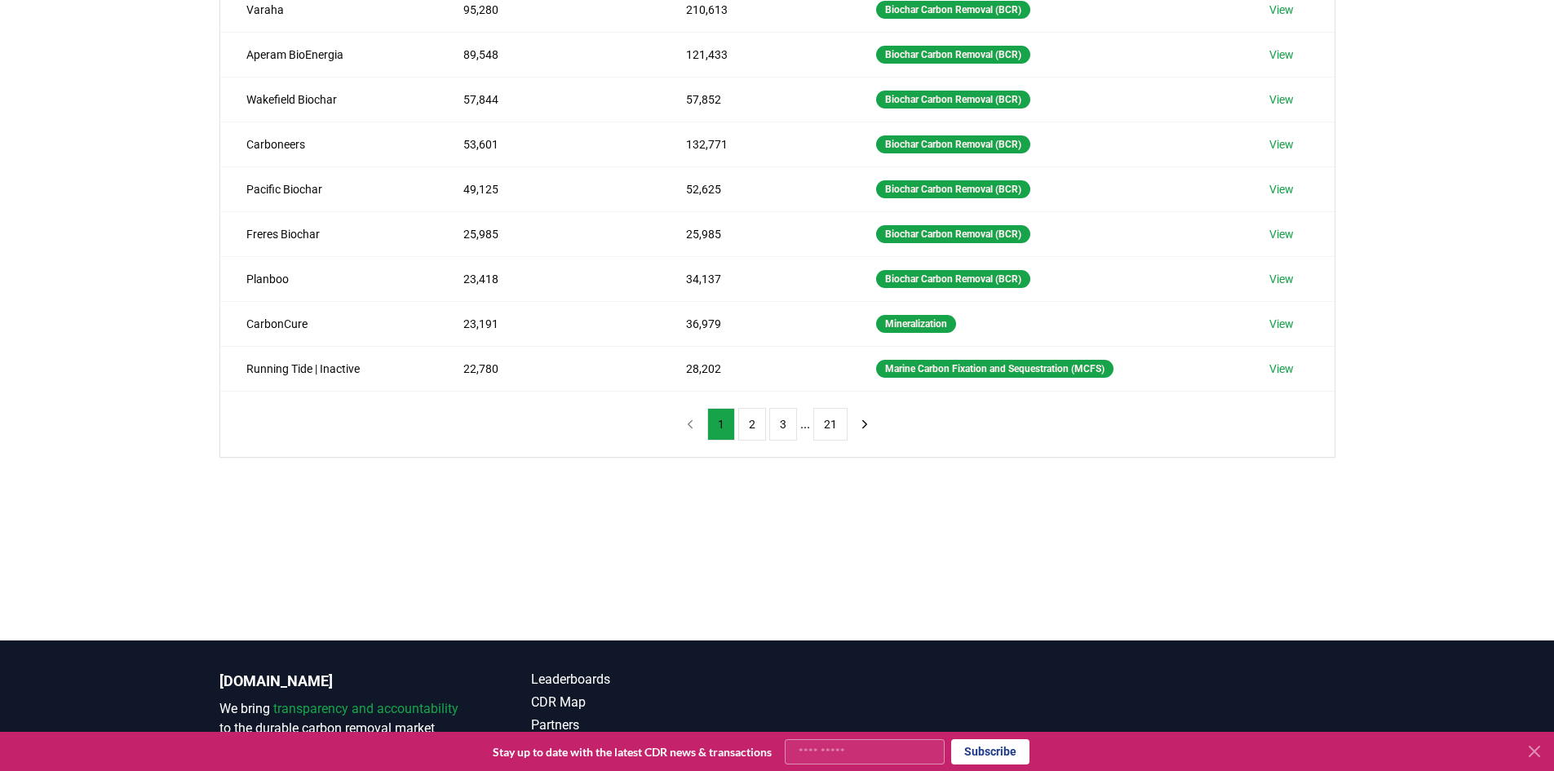
scroll to position [326, 0]
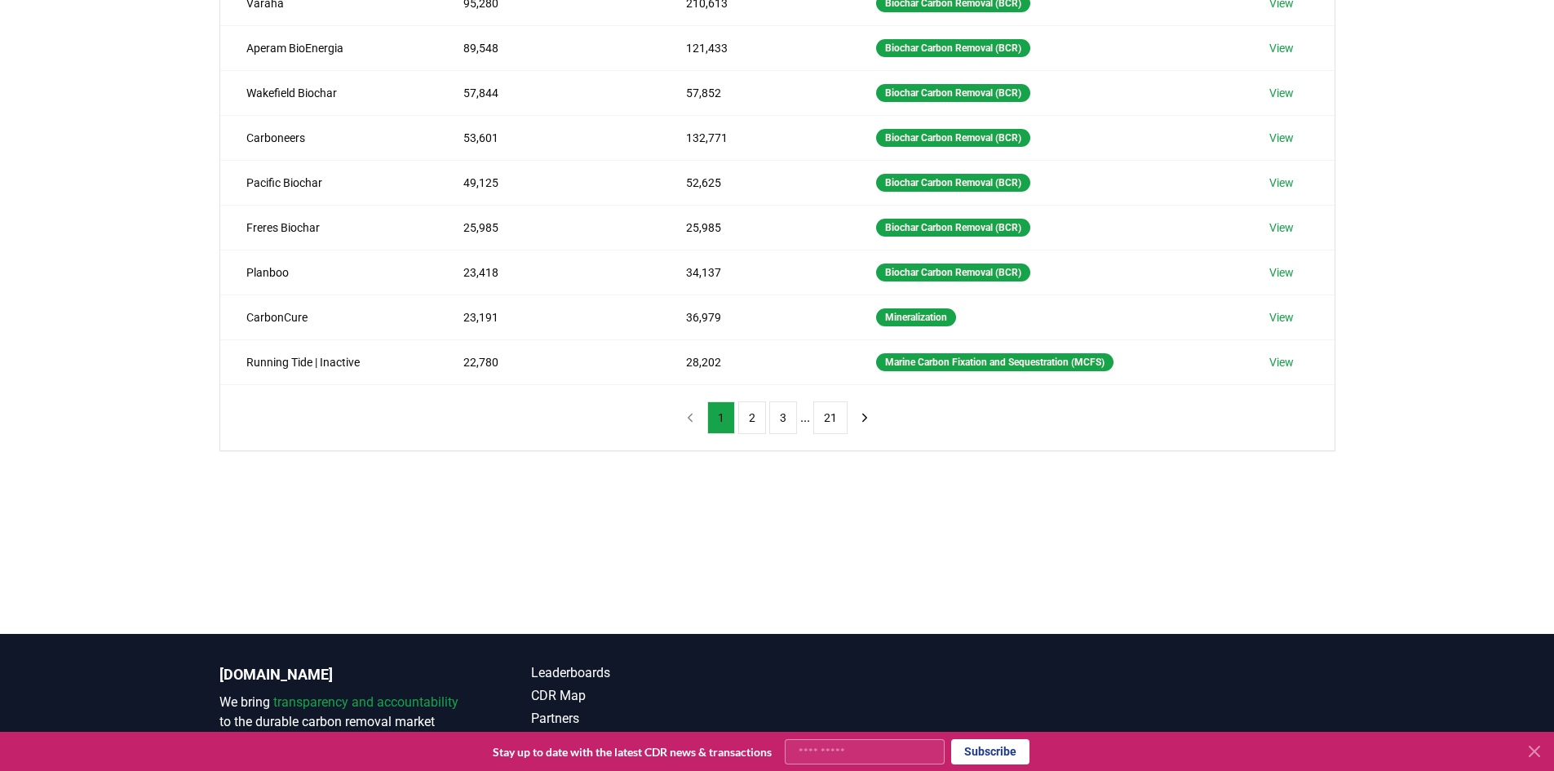
click at [649, 464] on div "Suppliers Purchasers Services Method Name Tonnes Delivered Tonnes Sold Method E…" at bounding box center [777, 189] width 1554 height 653
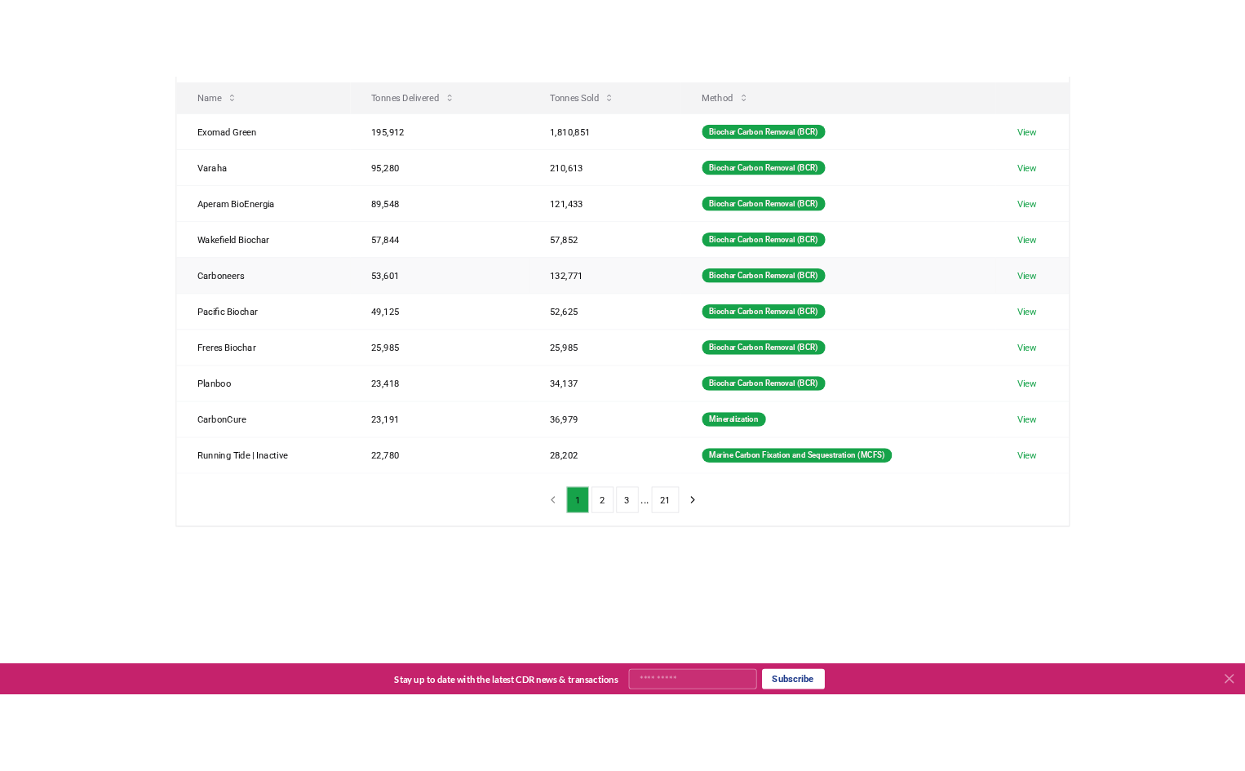
scroll to position [82, 0]
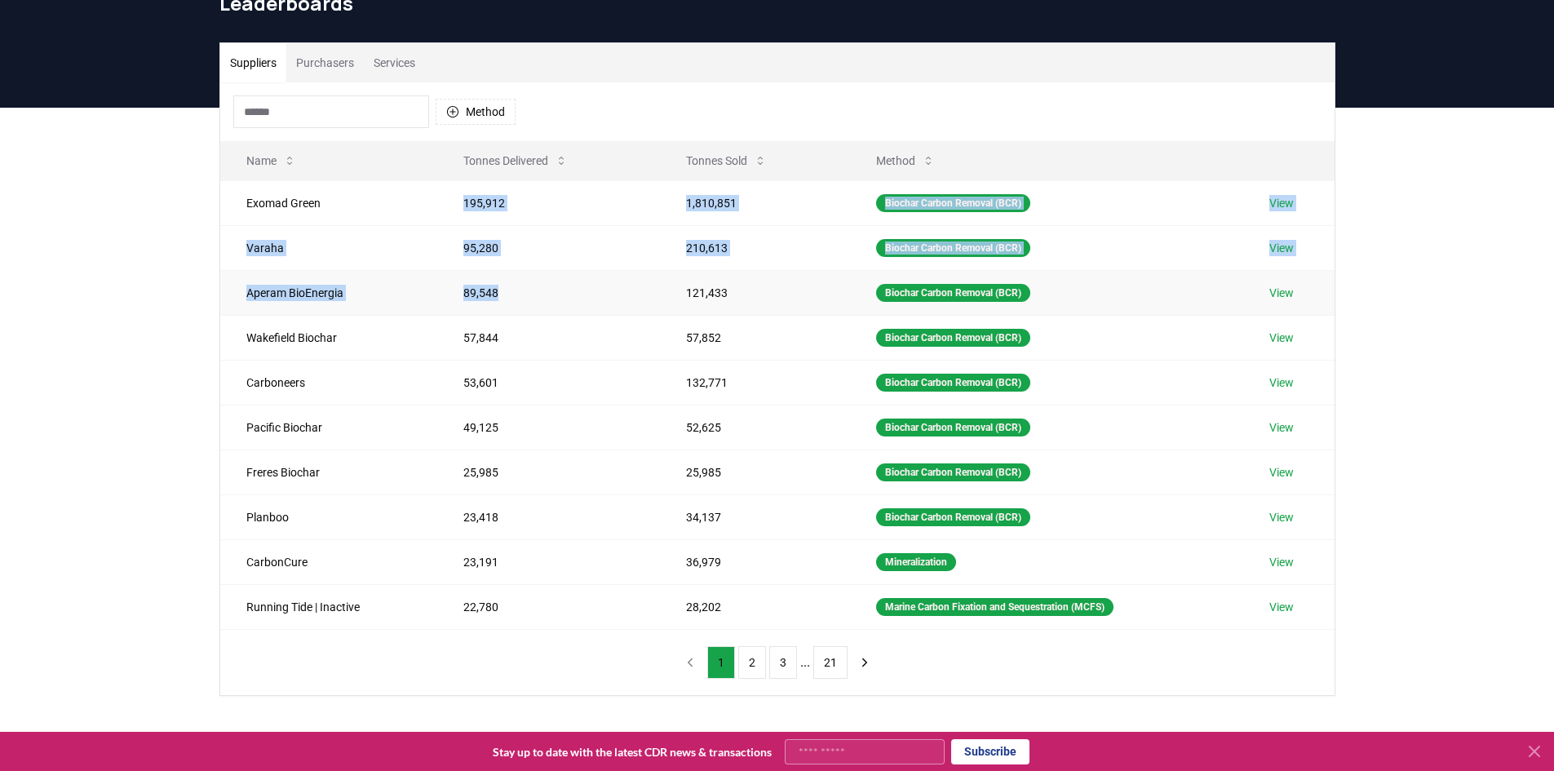
drag, startPoint x: 458, startPoint y: 201, endPoint x: 498, endPoint y: 295, distance: 101.6
click at [498, 295] on tbody "Exomad Green 195,912 1,810,851 Biochar Carbon Removal (BCR) View Varaha 95,280 …" at bounding box center [777, 404] width 1114 height 449
click at [498, 295] on td "89,548" at bounding box center [548, 292] width 223 height 45
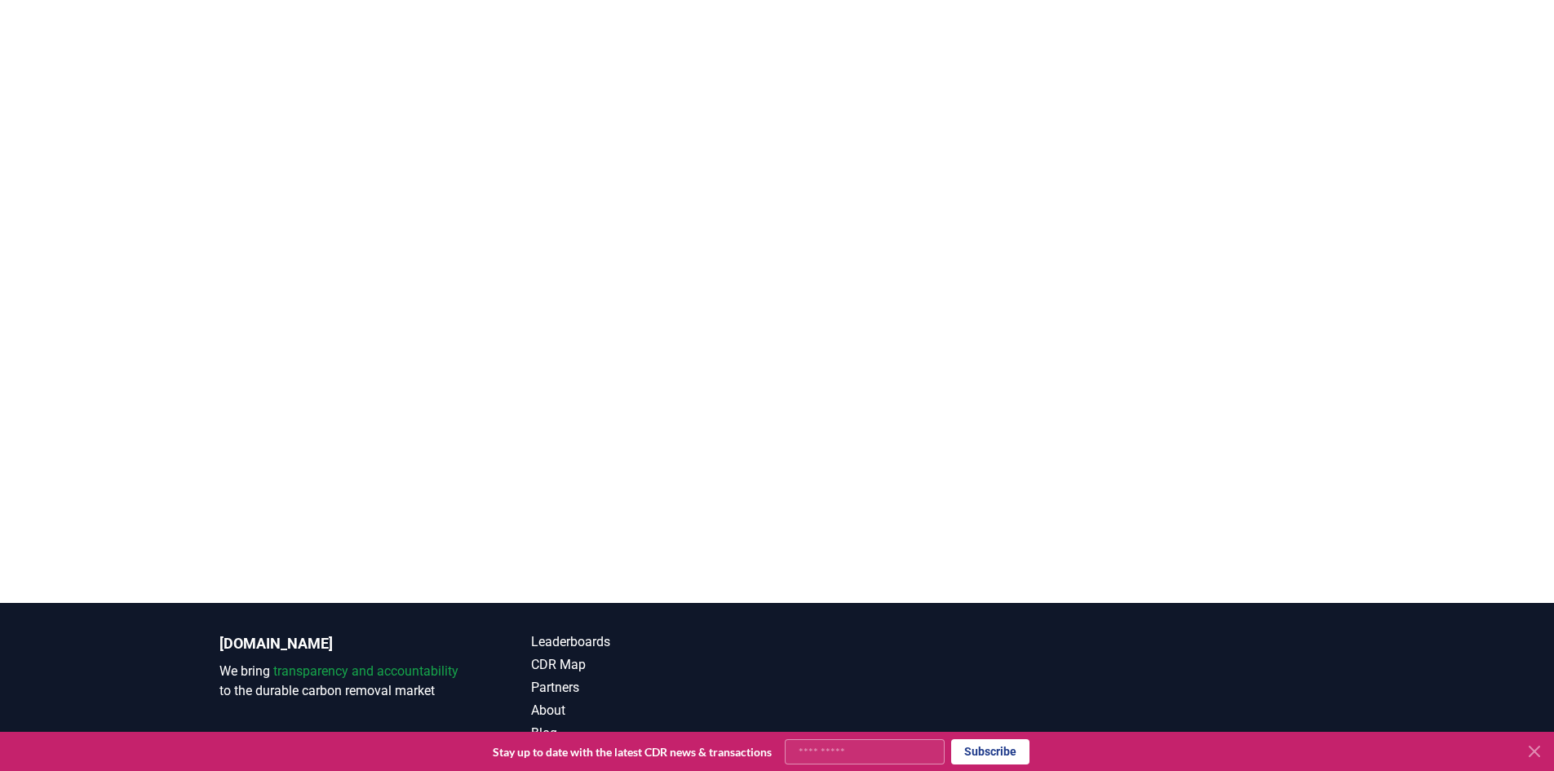
scroll to position [235, 0]
